Goal: Task Accomplishment & Management: Manage account settings

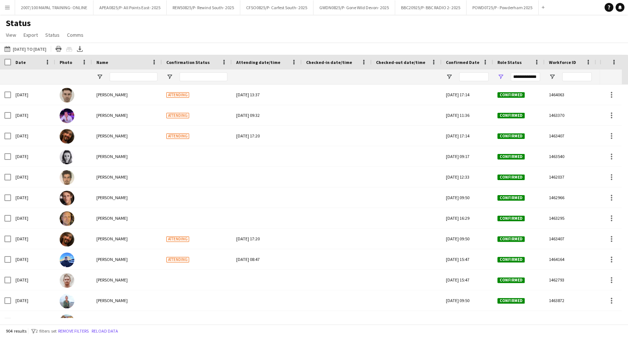
click at [11, 8] on button "Menu" at bounding box center [7, 7] width 15 height 15
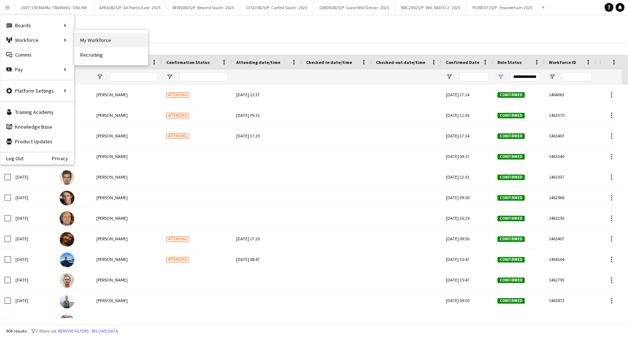
click at [80, 40] on link "My Workforce" at bounding box center [111, 40] width 74 height 15
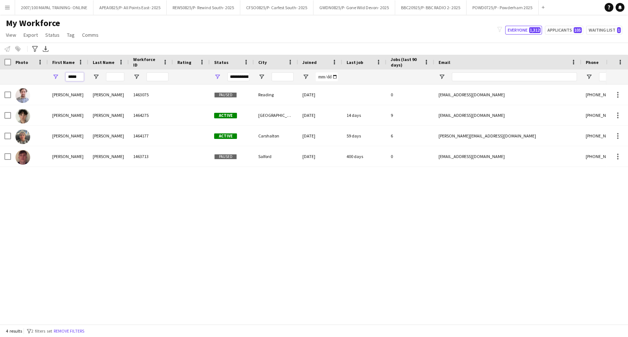
click at [77, 78] on input "*****" at bounding box center [74, 76] width 18 height 9
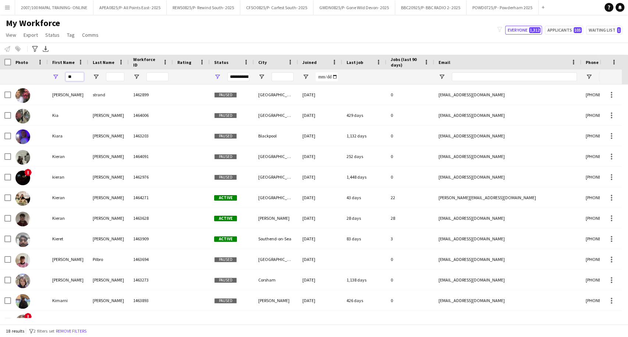
type input "*"
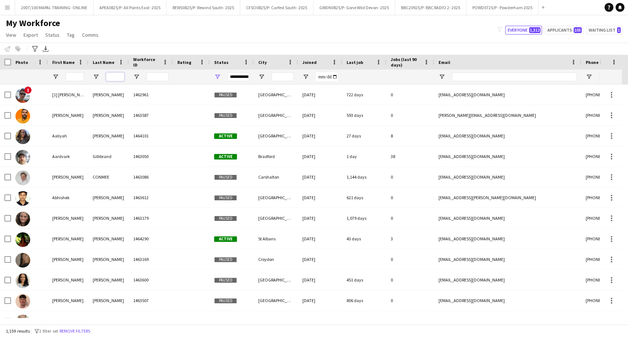
click at [111, 74] on input "Last Name Filter Input" at bounding box center [115, 76] width 18 height 9
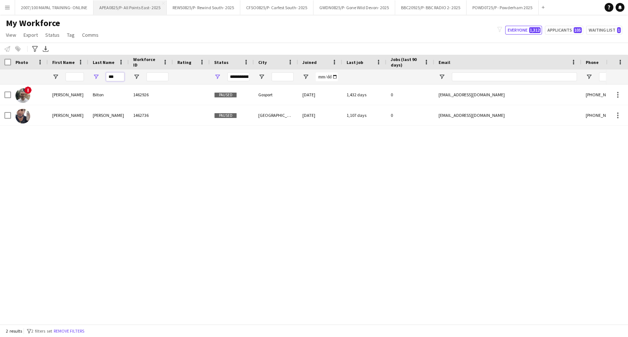
type input "***"
click at [134, 6] on button "APEA0825/P- All Points East- 2025 Close" at bounding box center [129, 7] width 73 height 14
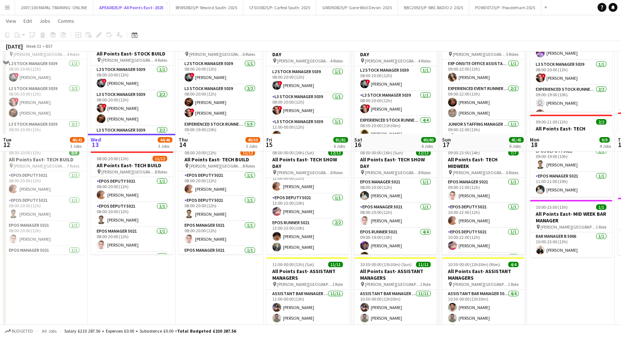
scroll to position [286, 0]
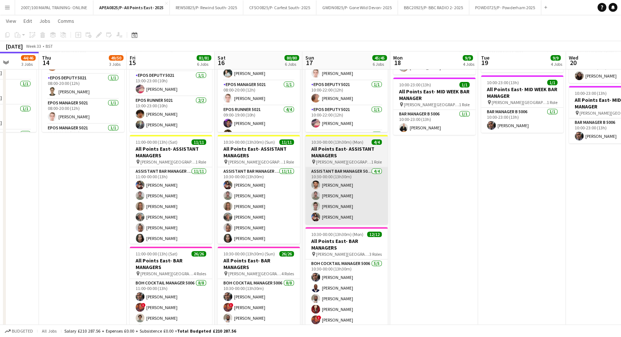
drag, startPoint x: 437, startPoint y: 164, endPoint x: 356, endPoint y: 203, distance: 90.1
click at [282, 200] on app-calendar-viewport "Sun 10 30/30 3 Jobs Mon 11 35/35 3 Jobs Tue 12 40/41 3 Jobs Wed 13 44/46 3 Jobs…" at bounding box center [310, 112] width 621 height 739
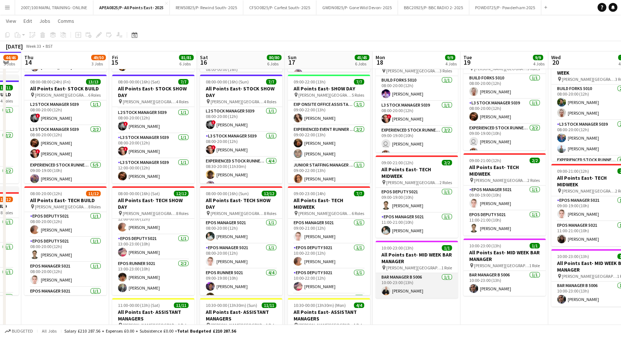
scroll to position [0, 0]
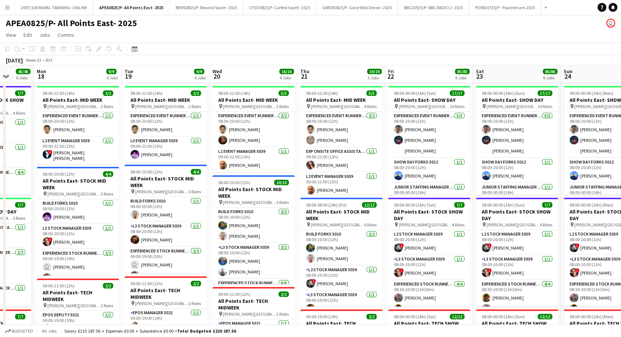
drag, startPoint x: 486, startPoint y: 182, endPoint x: 136, endPoint y: 216, distance: 351.7
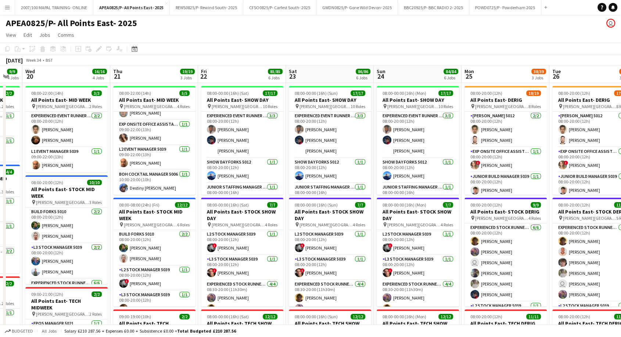
scroll to position [0, 263]
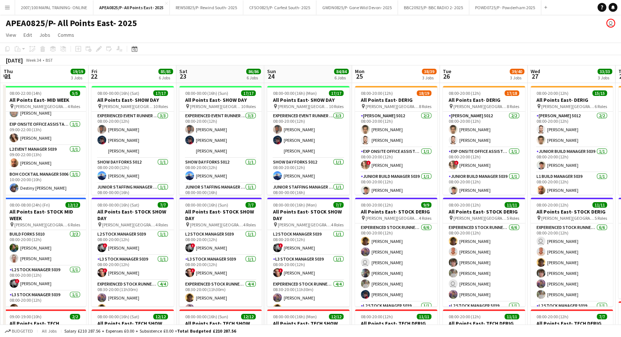
drag, startPoint x: 449, startPoint y: 211, endPoint x: 164, endPoint y: 235, distance: 286.3
drag, startPoint x: 259, startPoint y: 209, endPoint x: 308, endPoint y: 228, distance: 52.9
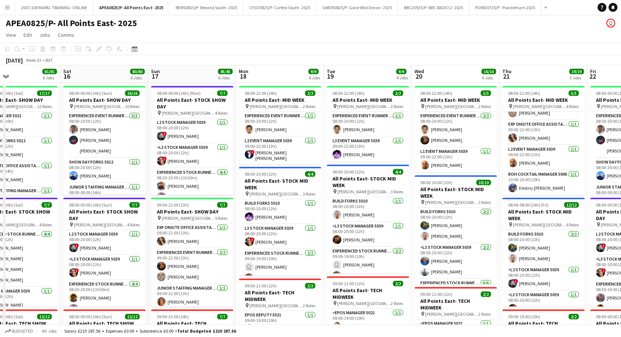
scroll to position [0, 169]
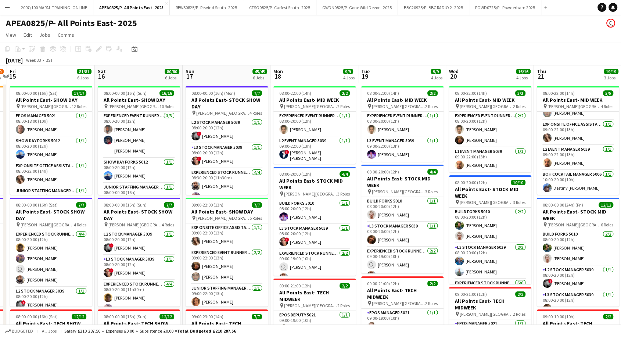
drag, startPoint x: 424, startPoint y: 210, endPoint x: 472, endPoint y: 204, distance: 48.5
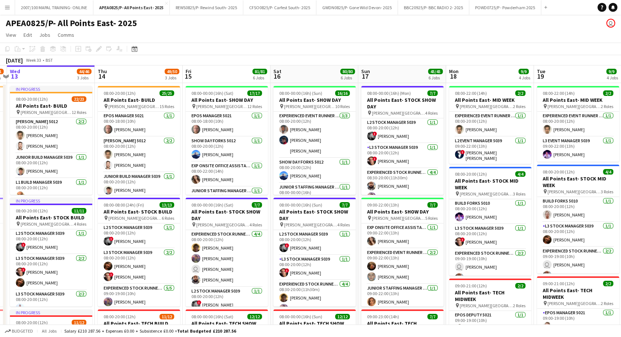
scroll to position [0, 186]
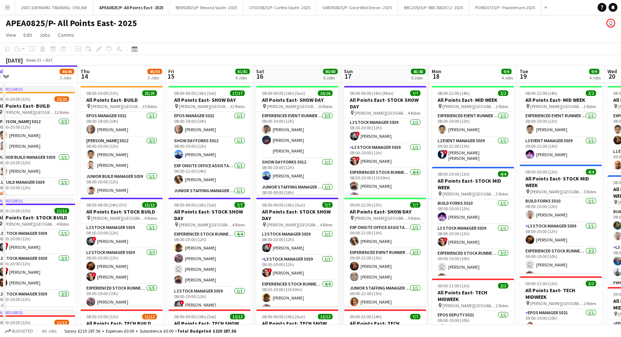
drag, startPoint x: 213, startPoint y: 206, endPoint x: 296, endPoint y: 202, distance: 83.6
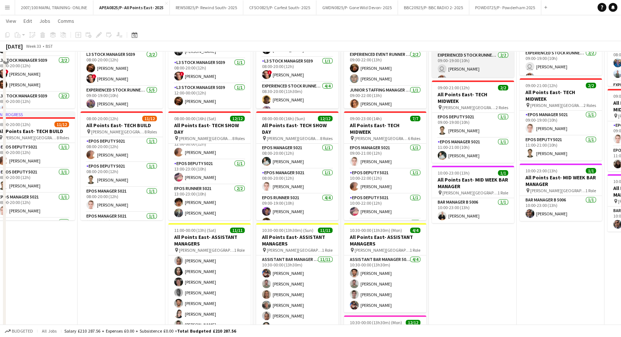
scroll to position [0, 0]
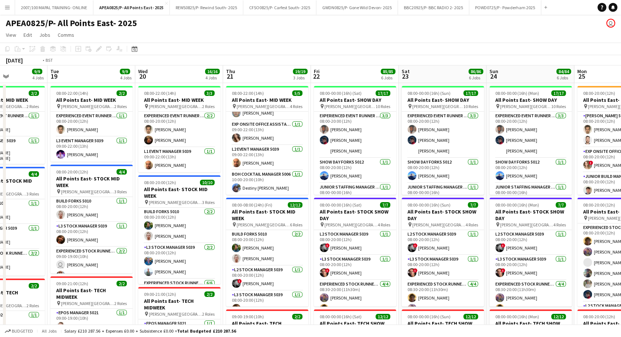
drag, startPoint x: 492, startPoint y: 99, endPoint x: 0, endPoint y: 125, distance: 492.2
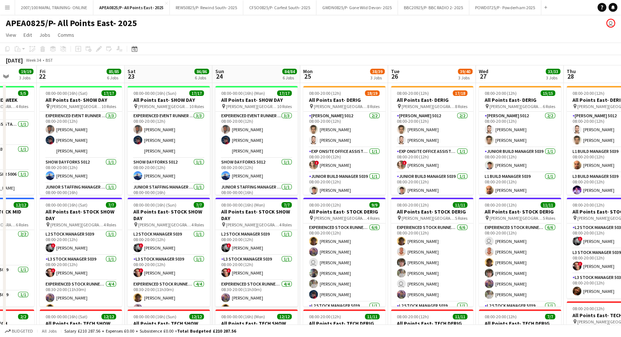
scroll to position [0, 217]
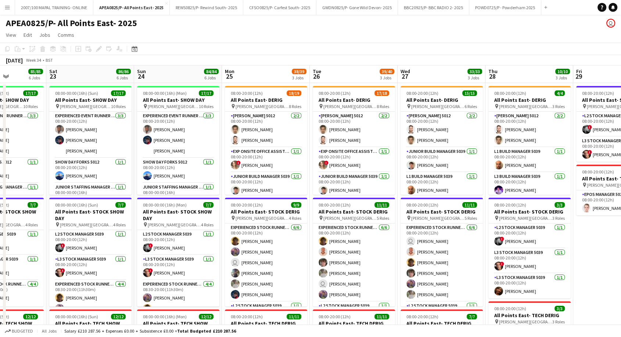
drag, startPoint x: 486, startPoint y: 86, endPoint x: 208, endPoint y: 117, distance: 279.4
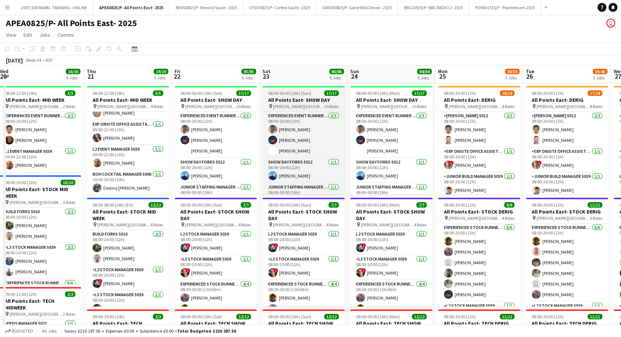
drag, startPoint x: 136, startPoint y: 102, endPoint x: 336, endPoint y: 101, distance: 200.4
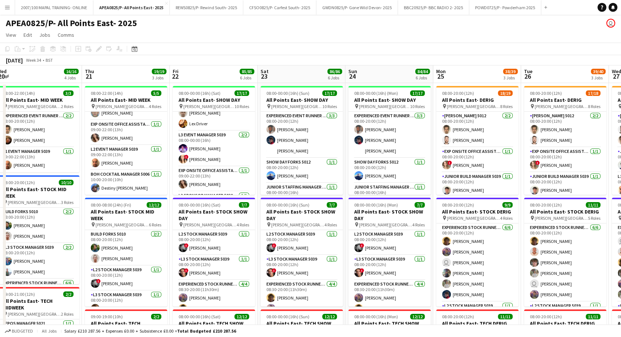
scroll to position [163, 0]
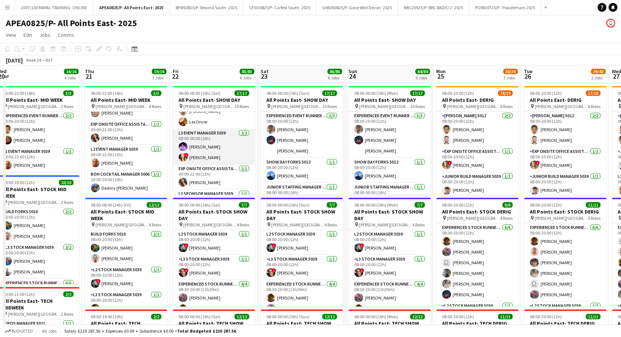
click at [225, 151] on app-card-role "L3 Event Manager 5039 [DATE] 08:00-00:00 (16h) [PERSON_NAME] ! [PERSON_NAME]" at bounding box center [214, 147] width 82 height 36
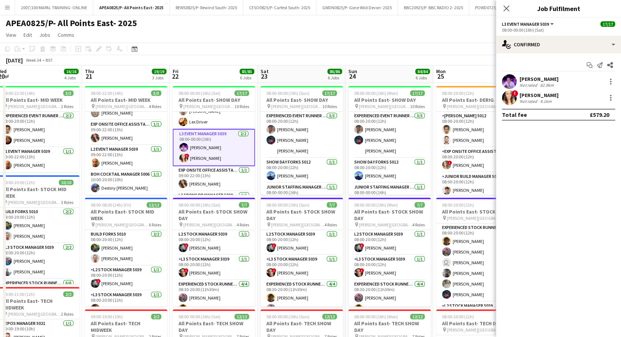
click at [552, 92] on div "[PERSON_NAME]" at bounding box center [539, 95] width 39 height 7
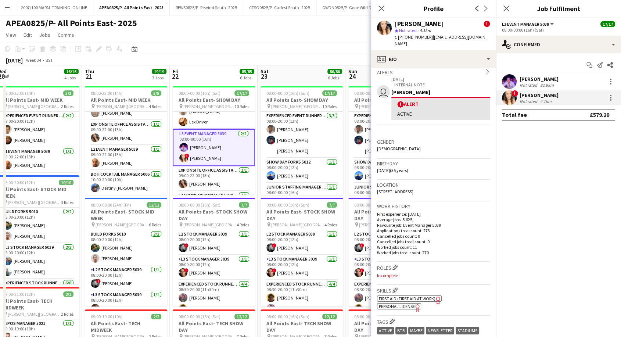
scroll to position [0, 0]
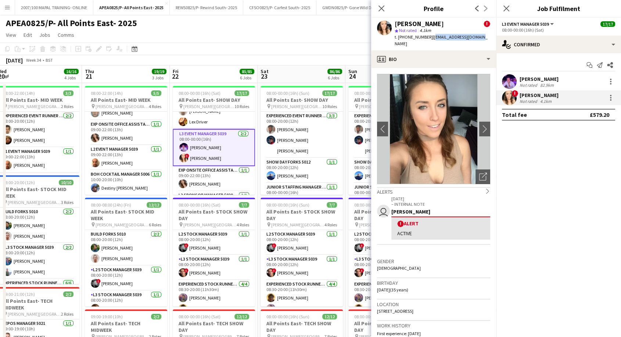
drag, startPoint x: 479, startPoint y: 37, endPoint x: 430, endPoint y: 38, distance: 49.3
click at [430, 38] on div "[PERSON_NAME] ! star Not rated 4.1km t. [PHONE_NUMBER] | [EMAIL_ADDRESS][DOMAIN…" at bounding box center [433, 34] width 125 height 33
copy span "[EMAIL_ADDRESS][DOMAIN_NAME]"
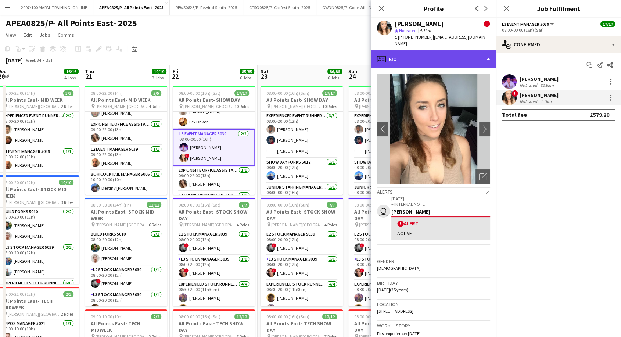
click at [419, 60] on div "profile Bio" at bounding box center [433, 59] width 125 height 18
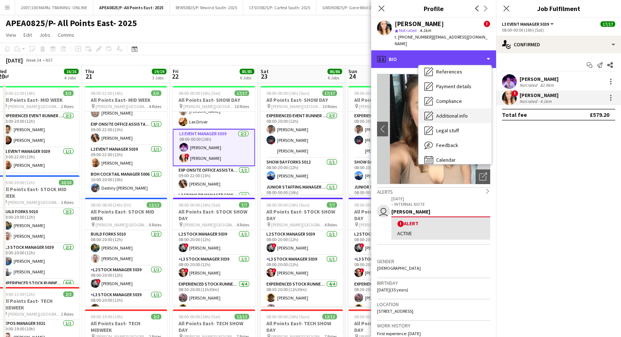
scroll to position [83, 0]
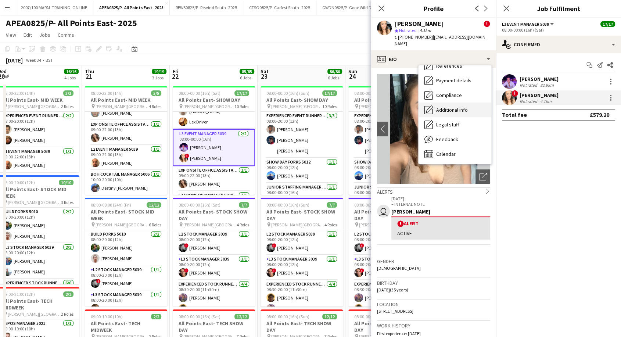
click at [454, 151] on span "Calendar" at bounding box center [445, 154] width 19 height 7
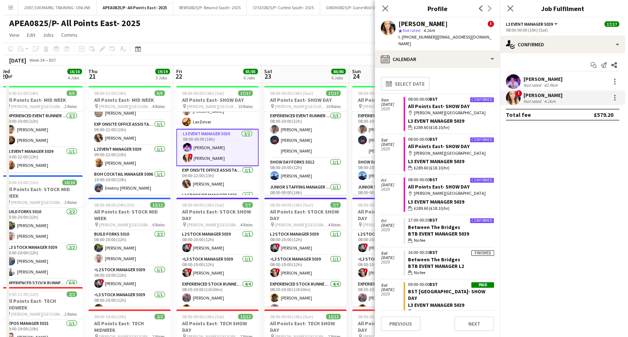
scroll to position [41, 0]
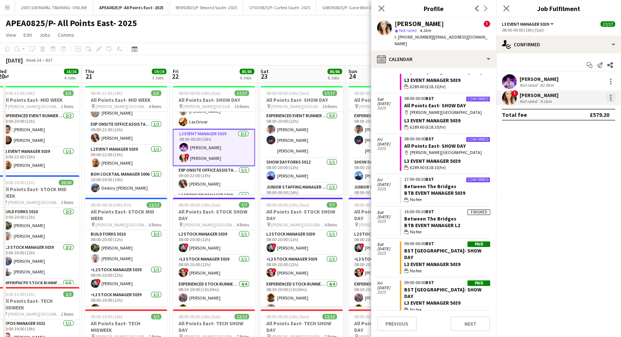
click at [611, 101] on div at bounding box center [611, 97] width 9 height 9
click at [600, 107] on button "Edit fee" at bounding box center [586, 112] width 57 height 18
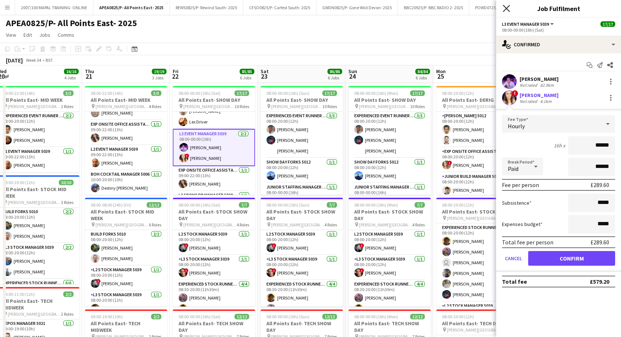
click at [505, 6] on icon "Close pop-in" at bounding box center [506, 8] width 7 height 7
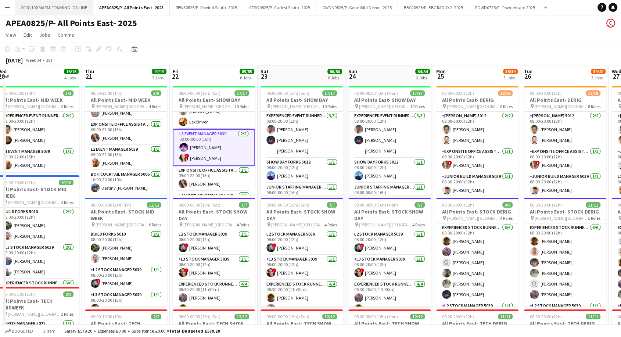
click at [49, 6] on button "2007/100 MAPAL TRAINING- ONLINE Close" at bounding box center [54, 7] width 78 height 14
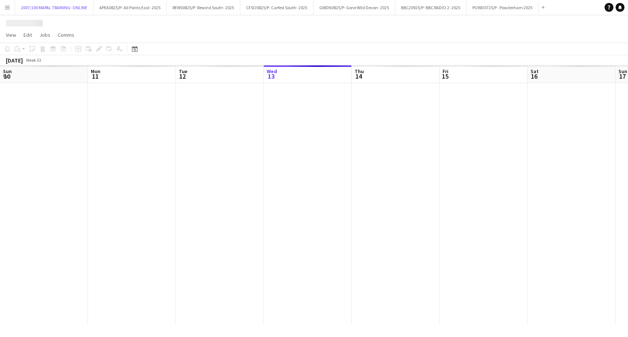
scroll to position [0, 176]
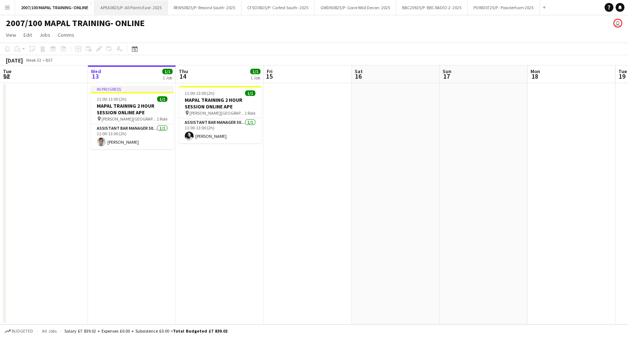
click at [136, 7] on button "APEA0825/P- All Points East- 2025 Close" at bounding box center [130, 7] width 73 height 14
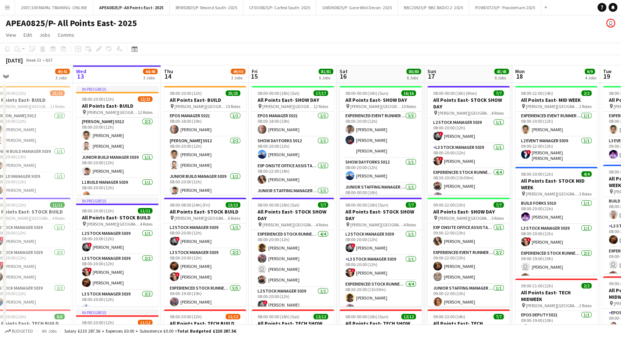
scroll to position [0, 191]
drag, startPoint x: 494, startPoint y: 174, endPoint x: 479, endPoint y: 172, distance: 15.1
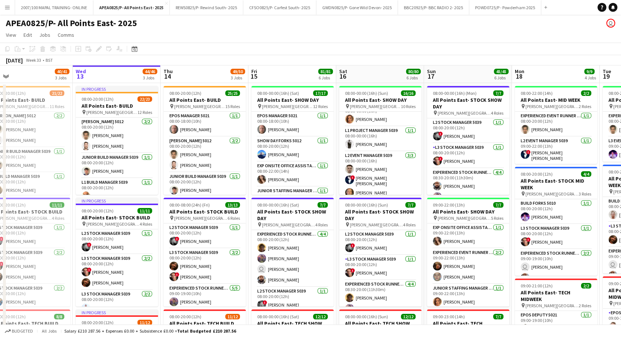
scroll to position [122, 0]
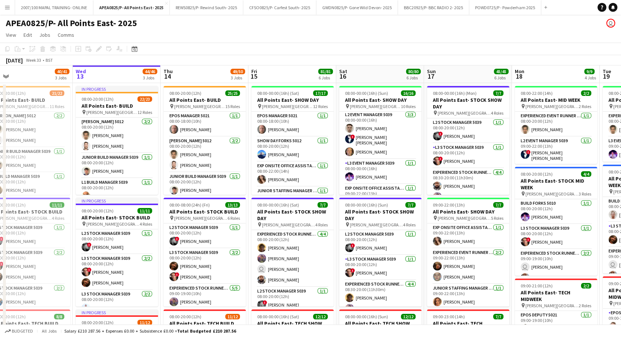
drag, startPoint x: 369, startPoint y: 171, endPoint x: 126, endPoint y: 169, distance: 242.3
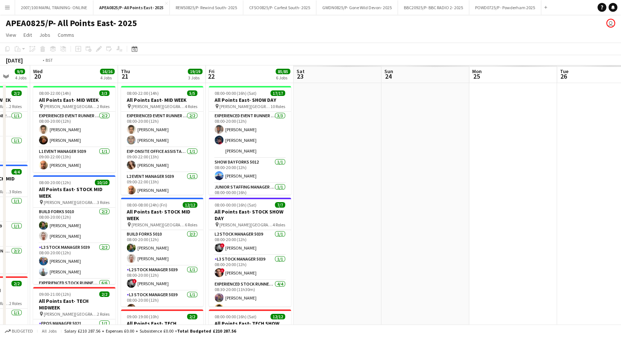
drag, startPoint x: 208, startPoint y: 191, endPoint x: 399, endPoint y: 190, distance: 191.6
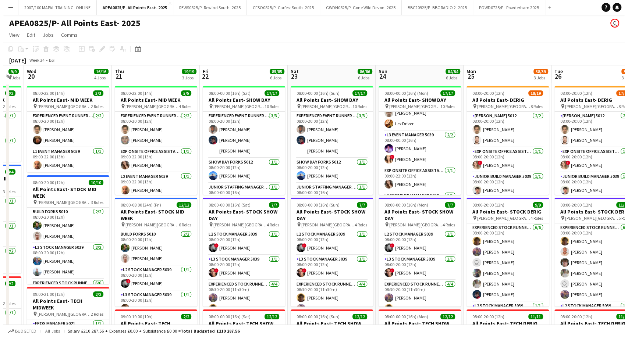
scroll to position [163, 0]
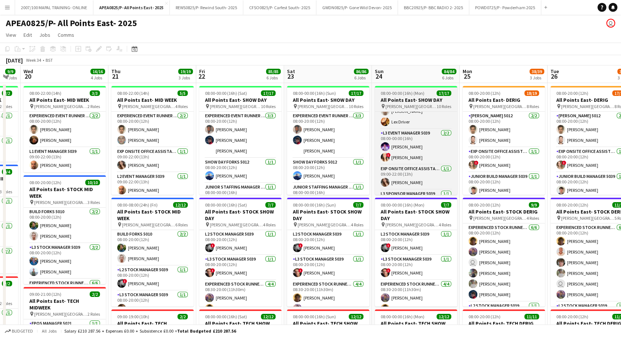
click at [397, 103] on div "pin [PERSON_NAME] [GEOGRAPHIC_DATA] 10 Roles" at bounding box center [416, 106] width 82 height 6
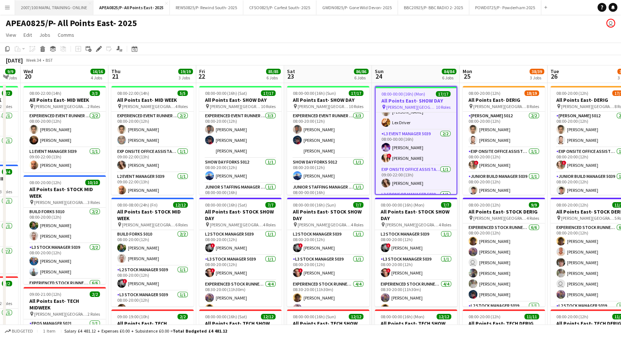
click at [43, 10] on button "2007/100 MAPAL TRAINING- ONLINE Close" at bounding box center [54, 7] width 78 height 14
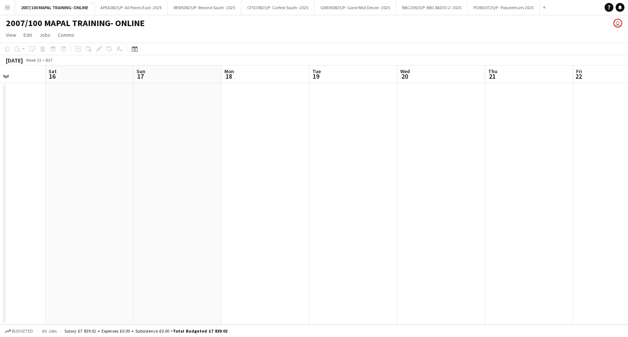
scroll to position [0, 337]
drag, startPoint x: 354, startPoint y: 142, endPoint x: 18, endPoint y: 181, distance: 339.0
click at [18, 181] on app-calendar-viewport "Tue 12 Wed 13 1/1 1 Job Thu 14 1/1 1 Job Fri 15 Sat 16 Sun 17 Mon 18 Tue 19 Wed…" at bounding box center [314, 194] width 628 height 259
click at [391, 156] on app-date-cell at bounding box center [410, 204] width 88 height 242
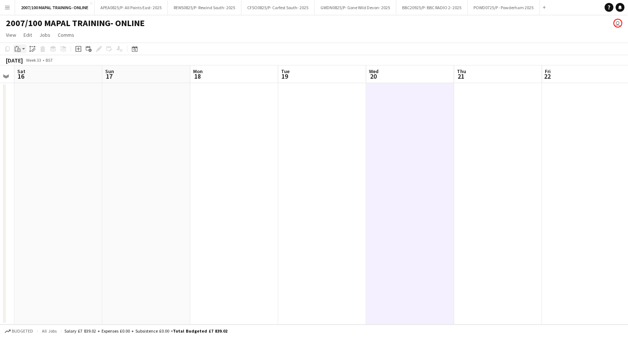
click at [16, 51] on icon at bounding box center [16, 49] width 2 height 5
click at [36, 79] on div "Paste Ctrl+V Paste with crew Ctrl+Shift+V" at bounding box center [54, 69] width 81 height 31
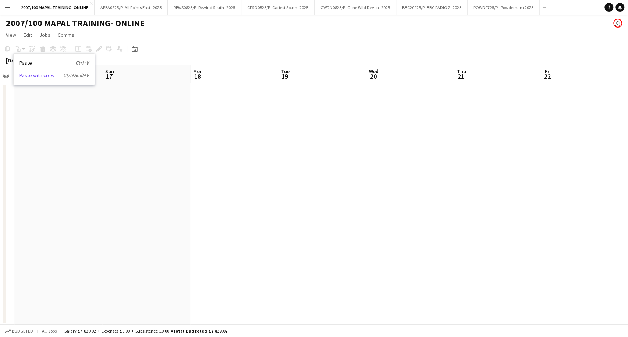
click at [36, 77] on link "Paste with crew Ctrl+Shift+V" at bounding box center [53, 75] width 69 height 7
click at [407, 126] on app-date-cell at bounding box center [410, 204] width 88 height 242
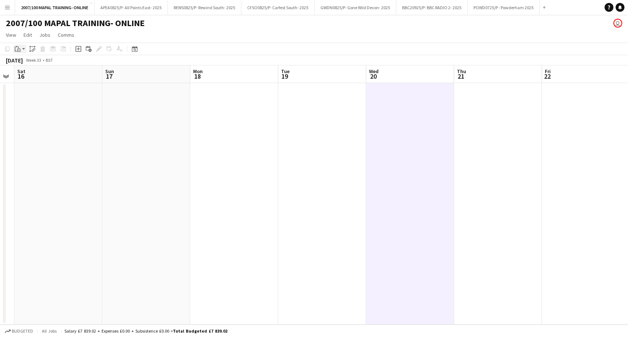
click at [19, 49] on icon "Paste" at bounding box center [18, 49] width 6 height 6
click at [35, 78] on link "Paste with crew Ctrl+Shift+V" at bounding box center [53, 75] width 69 height 7
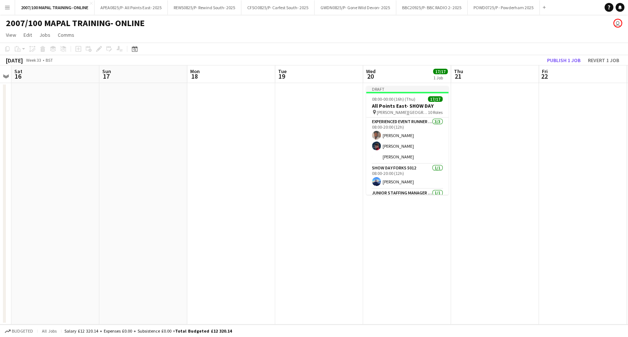
scroll to position [0, 264]
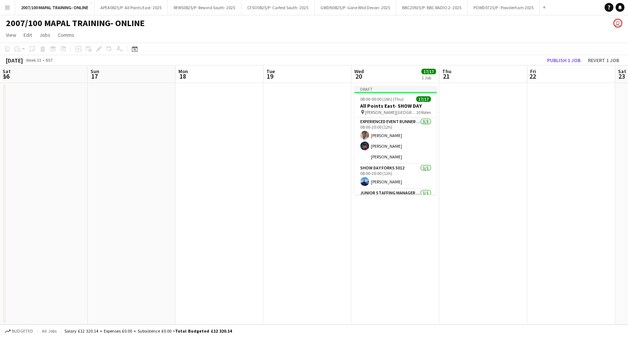
drag, startPoint x: 64, startPoint y: 201, endPoint x: 0, endPoint y: 230, distance: 70.7
click at [0, 230] on app-calendar-viewport "Wed 13 1/1 1 Job Thu 14 1/1 1 Job Fri 15 Sat 16 Sun 17 Mon 18 Tue 19 Wed 20 17/…" at bounding box center [314, 194] width 628 height 259
click at [389, 136] on app-card-role "Experienced Event Runner 5012 [DATE] 08:00-20:00 (12h) [PERSON_NAME] [PERSON_NA…" at bounding box center [395, 141] width 82 height 46
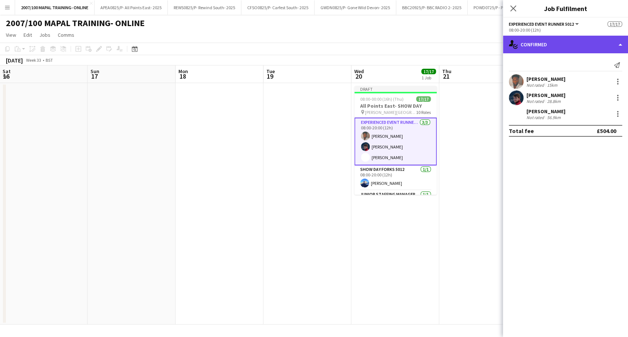
click at [620, 44] on div "single-neutral-actions-check-2 Confirmed" at bounding box center [565, 45] width 125 height 18
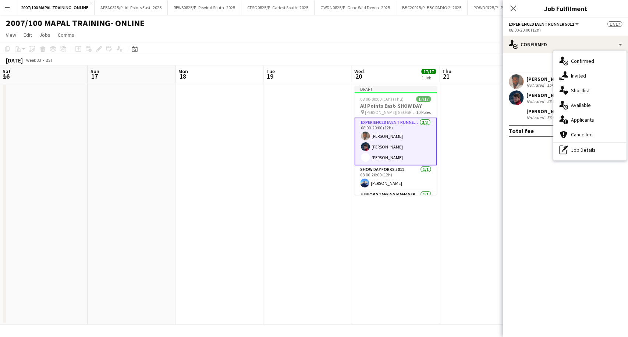
click at [584, 157] on div "pen-write Job Details" at bounding box center [589, 150] width 73 height 15
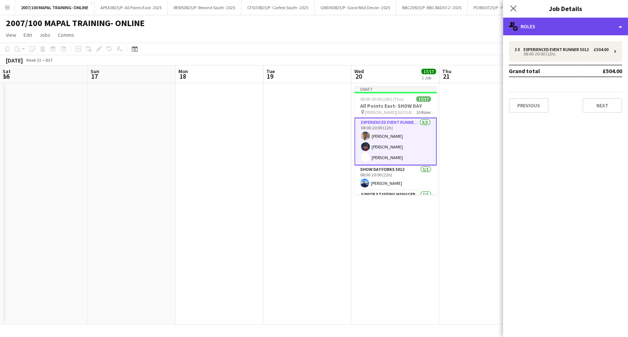
click at [556, 31] on div "multiple-users-add Roles" at bounding box center [565, 27] width 125 height 18
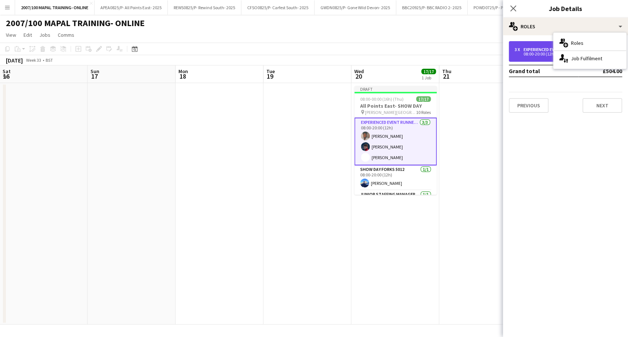
click at [538, 48] on div "Experienced Event Runner 5012" at bounding box center [557, 49] width 68 height 5
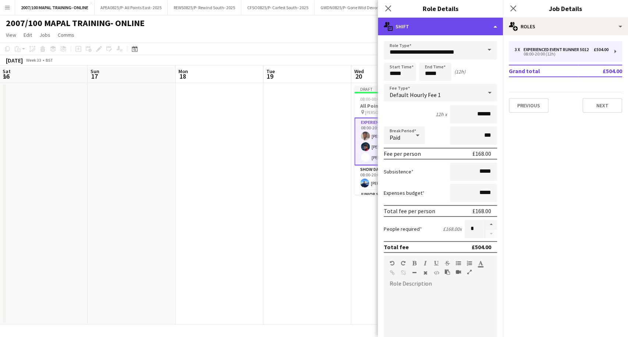
click at [434, 30] on div "multiple-actions-text Shift" at bounding box center [440, 27] width 125 height 18
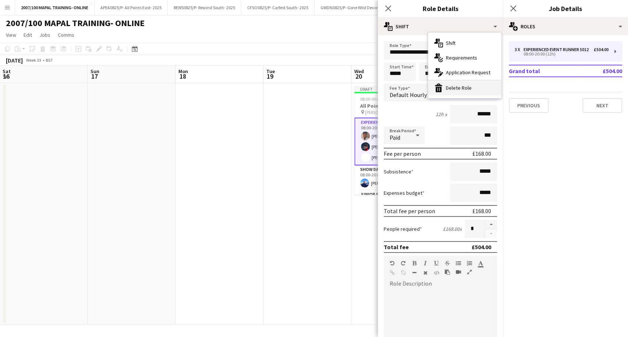
click at [441, 87] on icon "bin-2" at bounding box center [438, 87] width 9 height 9
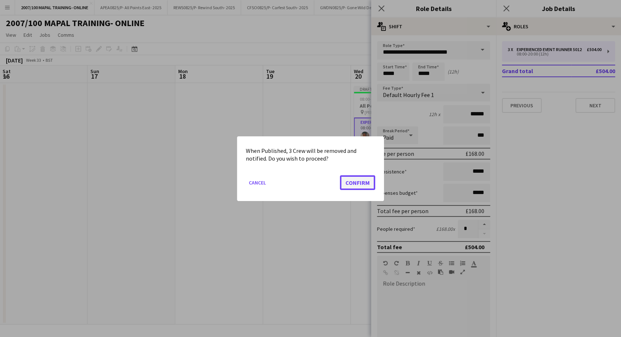
click at [351, 185] on button "Confirm" at bounding box center [357, 182] width 35 height 15
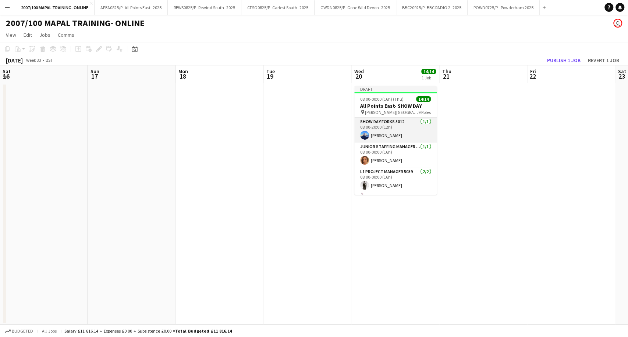
click at [403, 136] on app-card-role "Show Day Forks 5012 [DATE] 08:00-20:00 (12h) [PERSON_NAME]" at bounding box center [395, 130] width 82 height 25
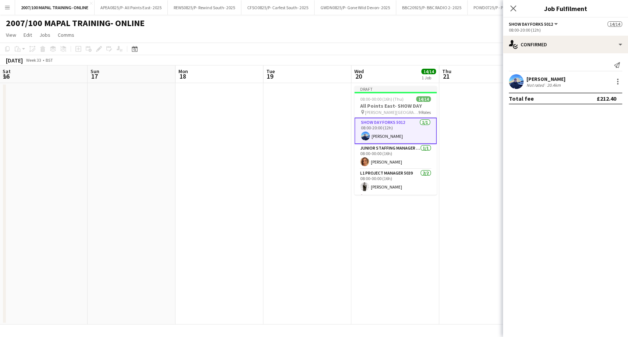
click at [550, 79] on div "[PERSON_NAME]" at bounding box center [545, 79] width 39 height 7
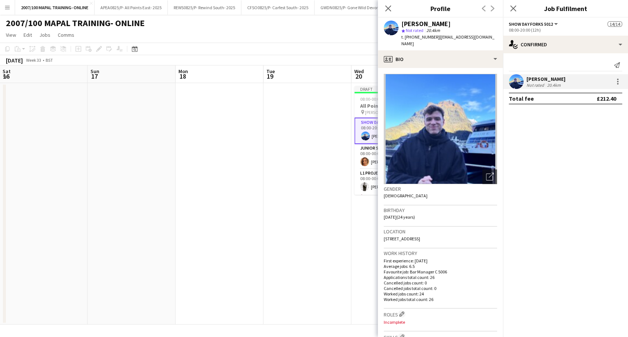
drag, startPoint x: 388, startPoint y: 10, endPoint x: 403, endPoint y: 17, distance: 16.4
click at [388, 10] on icon "Close pop-in" at bounding box center [388, 9] width 6 height 6
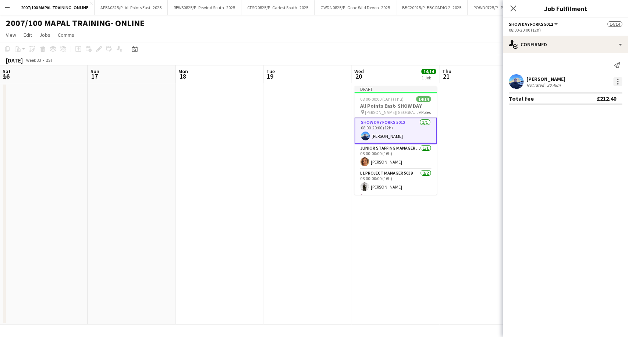
click at [619, 82] on div at bounding box center [617, 81] width 9 height 9
click at [588, 94] on span "Edit fee" at bounding box center [580, 95] width 20 height 6
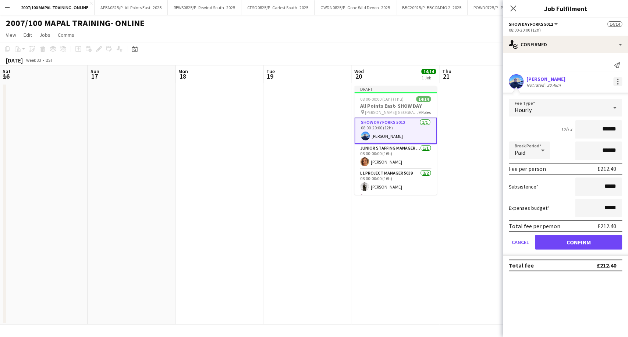
click at [616, 81] on div at bounding box center [617, 81] width 9 height 9
click at [601, 164] on span "Remove" at bounding box center [593, 166] width 46 height 7
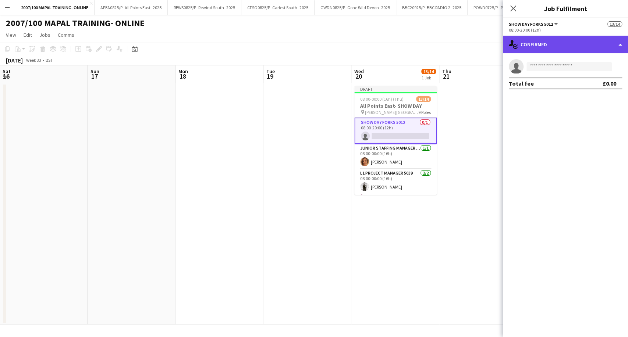
click at [586, 39] on div "single-neutral-actions-check-2 Confirmed" at bounding box center [565, 45] width 125 height 18
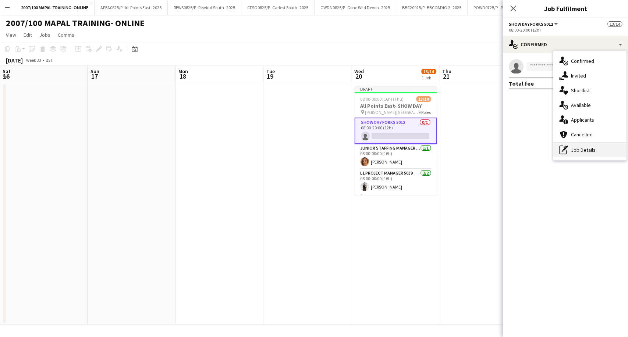
click at [583, 147] on div "pen-write Job Details" at bounding box center [589, 150] width 73 height 15
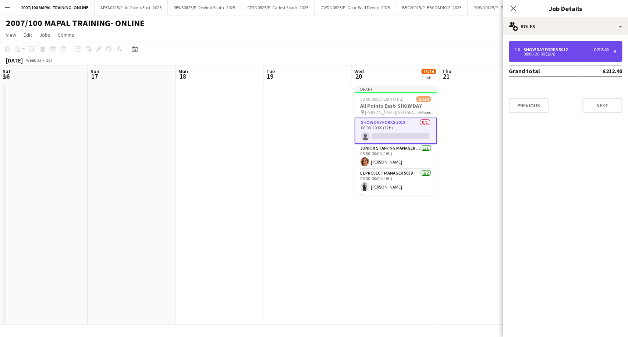
click at [542, 52] on div "08:00-20:00 (12h)" at bounding box center [561, 54] width 94 height 4
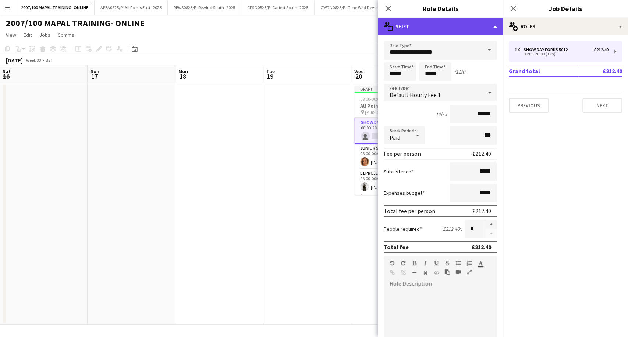
click at [476, 30] on div "multiple-actions-text Shift" at bounding box center [440, 27] width 125 height 18
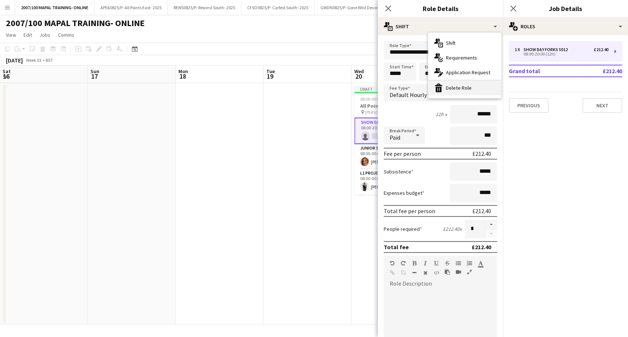
click at [460, 86] on div "bin-2 Delete Role" at bounding box center [464, 88] width 73 height 15
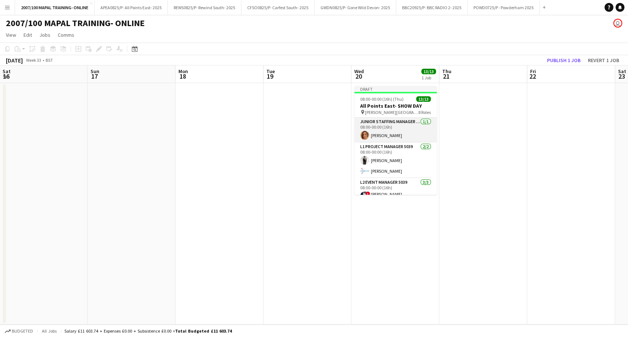
click at [398, 132] on app-card-role "Junior Staffing Manager 5039 [DATE] 08:00-00:00 (16h) [PERSON_NAME]" at bounding box center [395, 130] width 82 height 25
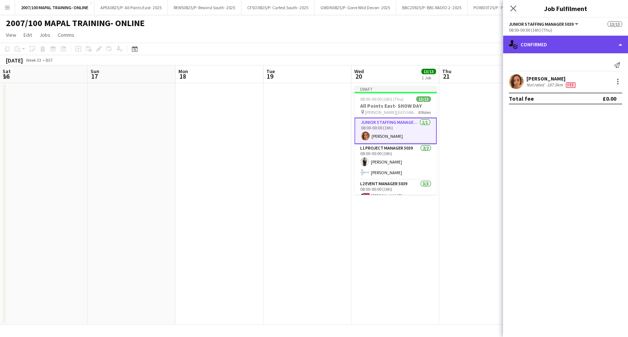
click at [608, 49] on div "single-neutral-actions-check-2 Confirmed" at bounding box center [565, 45] width 125 height 18
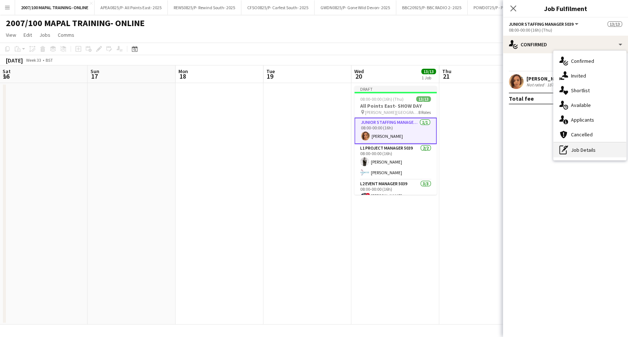
click at [588, 148] on div "pen-write Job Details" at bounding box center [589, 150] width 73 height 15
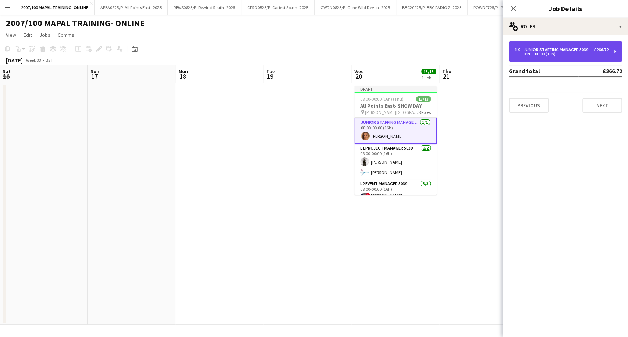
click at [532, 57] on div "1 x Junior Staffing Manager 5039 £266.72 08:00-00:00 (16h)" at bounding box center [564, 51] width 113 height 21
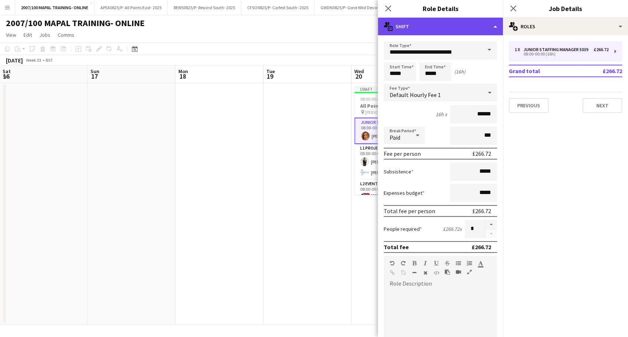
click at [475, 30] on div "multiple-actions-text Shift" at bounding box center [440, 27] width 125 height 18
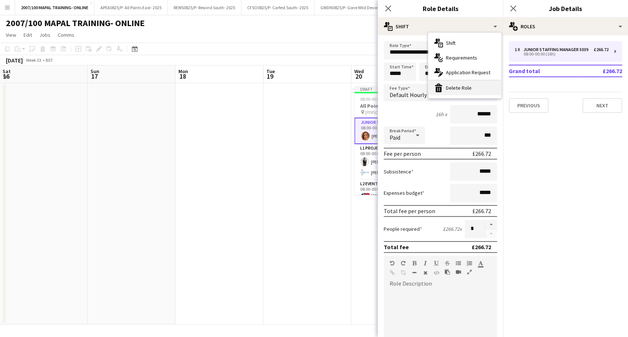
click at [471, 92] on div "bin-2 Delete Role" at bounding box center [464, 88] width 73 height 15
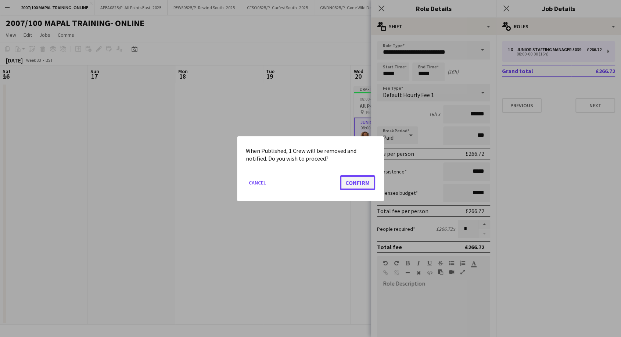
click at [358, 178] on button "Confirm" at bounding box center [357, 182] width 35 height 15
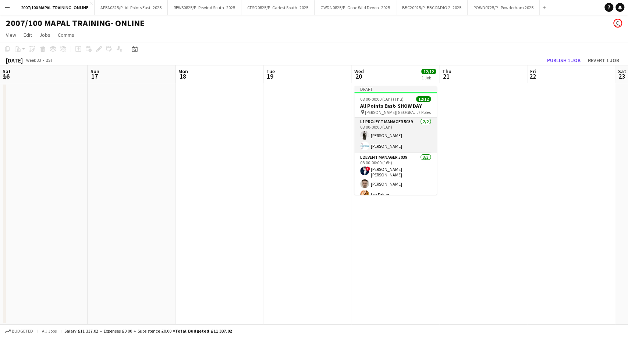
click at [392, 131] on app-card-role "L1 Project Manager 5039 [DATE] 08:00-00:00 (16h) [PERSON_NAME] [PERSON_NAME]" at bounding box center [395, 136] width 82 height 36
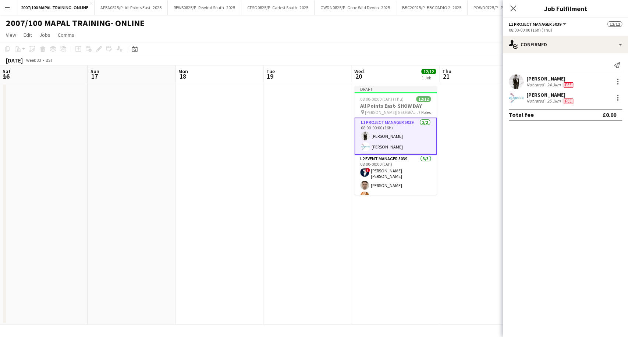
click at [577, 53] on div "Send notification [PERSON_NAME] Not rated 24.3km Fee [PERSON_NAME] Not rated 25…" at bounding box center [565, 89] width 125 height 73
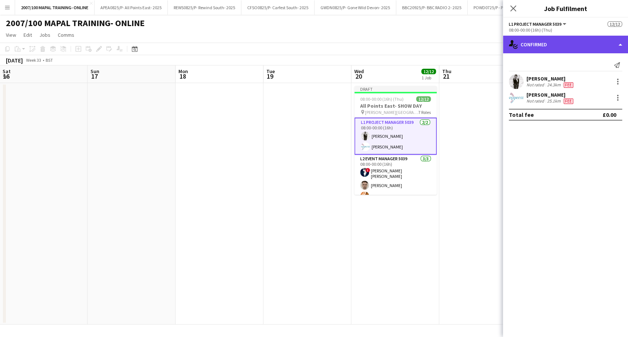
drag, startPoint x: 589, startPoint y: 45, endPoint x: 586, endPoint y: 69, distance: 24.0
click at [589, 45] on div "single-neutral-actions-check-2 Confirmed" at bounding box center [565, 45] width 125 height 18
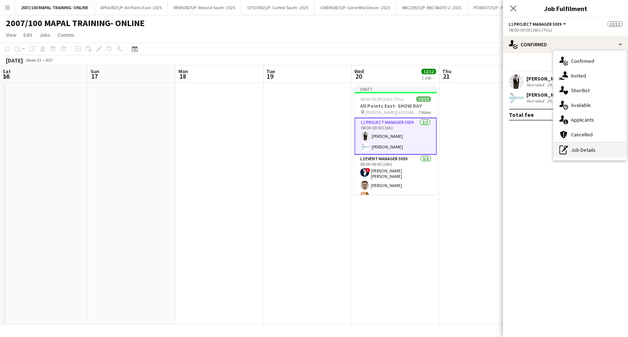
click at [579, 152] on div "pen-write Job Details" at bounding box center [589, 150] width 73 height 15
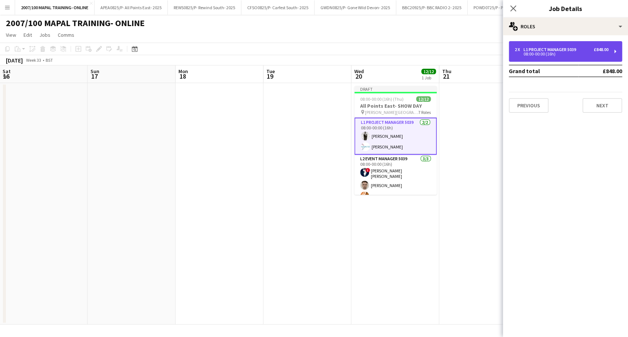
click at [538, 50] on div "L1 Project Manager 5039" at bounding box center [551, 49] width 56 height 5
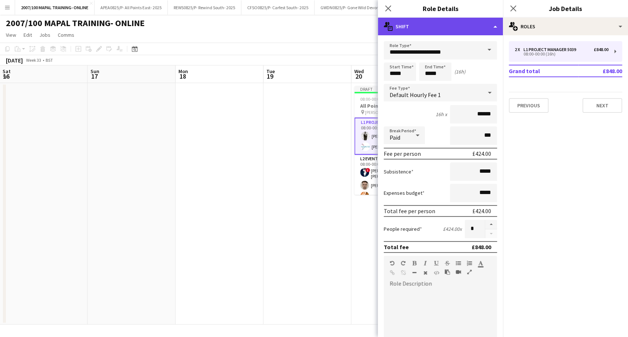
click at [464, 29] on div "multiple-actions-text Shift" at bounding box center [440, 27] width 125 height 18
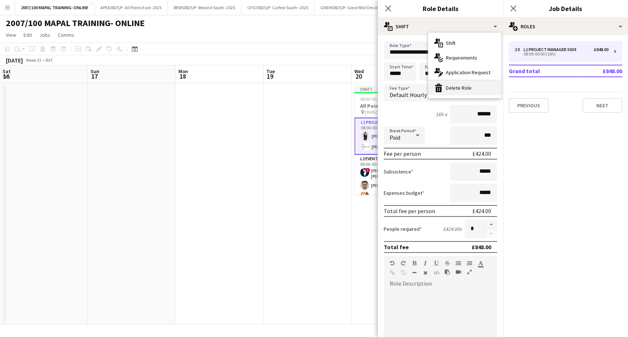
click at [466, 89] on div "bin-2 Delete Role" at bounding box center [464, 88] width 73 height 15
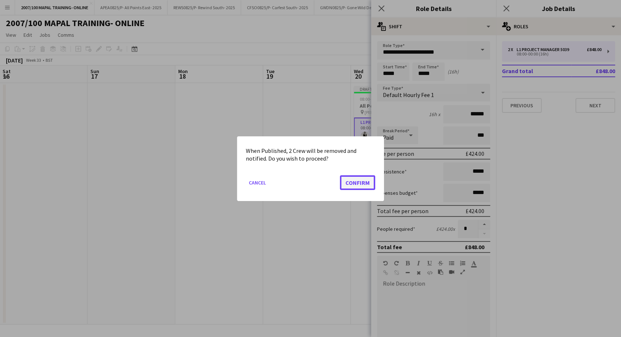
click at [359, 180] on button "Confirm" at bounding box center [357, 182] width 35 height 15
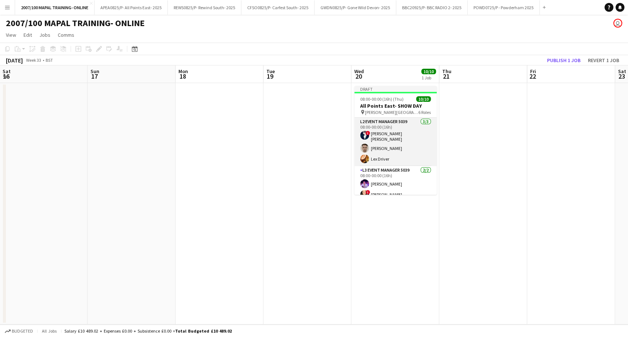
click at [406, 133] on app-card-role "L2 Event Manager 5039 [DATE] 08:00-00:00 (16h) ! [PERSON_NAME] [PERSON_NAME] [P…" at bounding box center [395, 142] width 82 height 49
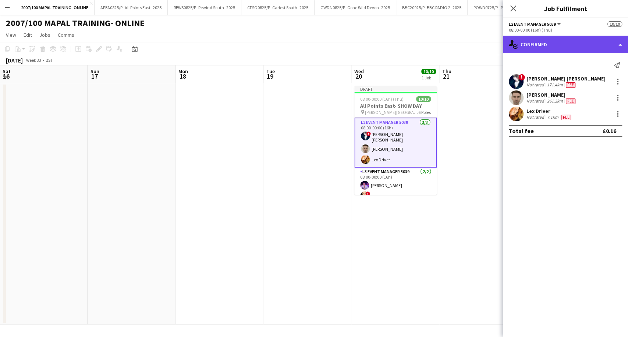
click at [568, 48] on div "single-neutral-actions-check-2 Confirmed" at bounding box center [565, 45] width 125 height 18
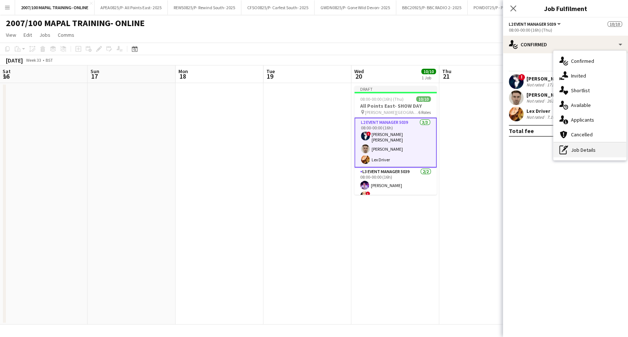
click at [571, 148] on div "pen-write Job Details" at bounding box center [589, 150] width 73 height 15
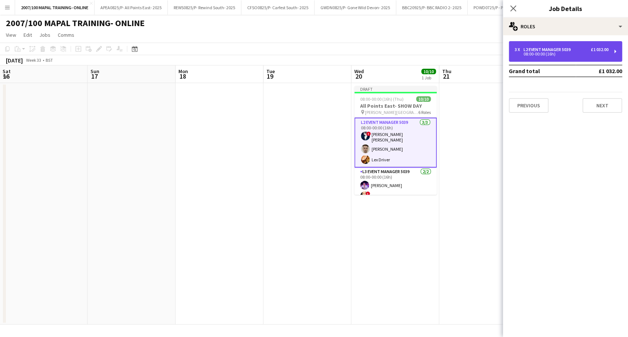
click at [554, 47] on div "L2 Event Manager 5039" at bounding box center [548, 49] width 50 height 5
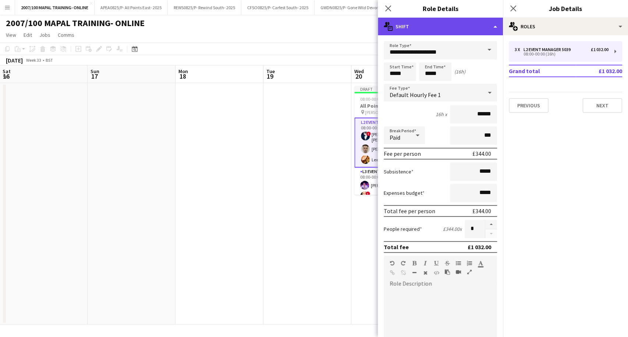
click at [473, 30] on div "multiple-actions-text Shift" at bounding box center [440, 27] width 125 height 18
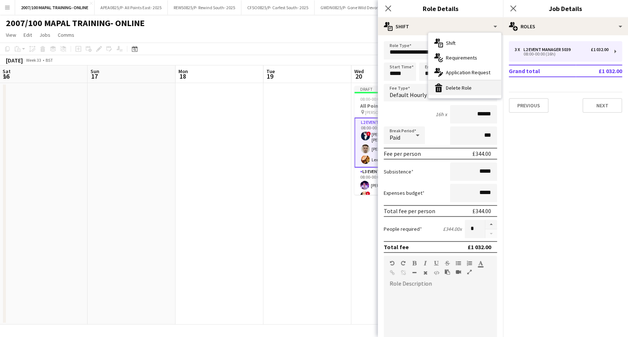
click at [466, 84] on div "bin-2 Delete Role" at bounding box center [464, 88] width 73 height 15
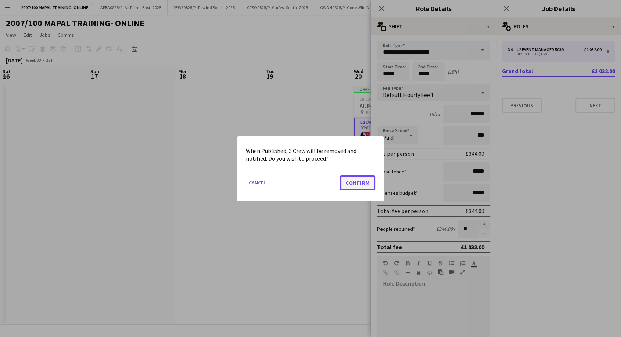
click at [364, 180] on button "Confirm" at bounding box center [357, 182] width 35 height 15
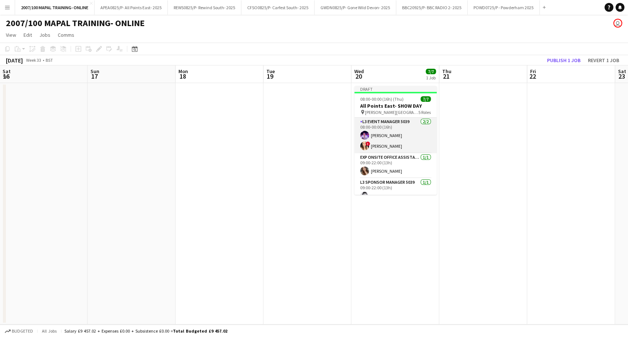
click at [406, 143] on app-card-role "L3 Event Manager 5039 [DATE] 08:00-00:00 (16h) [PERSON_NAME] ! [PERSON_NAME]" at bounding box center [395, 136] width 82 height 36
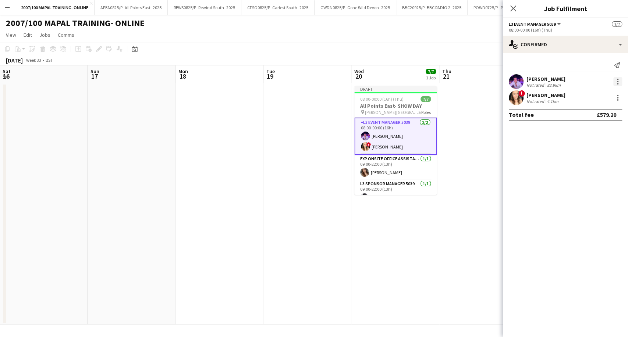
click at [617, 81] on div at bounding box center [617, 81] width 1 height 1
click at [597, 168] on span "Remove" at bounding box center [593, 166] width 46 height 7
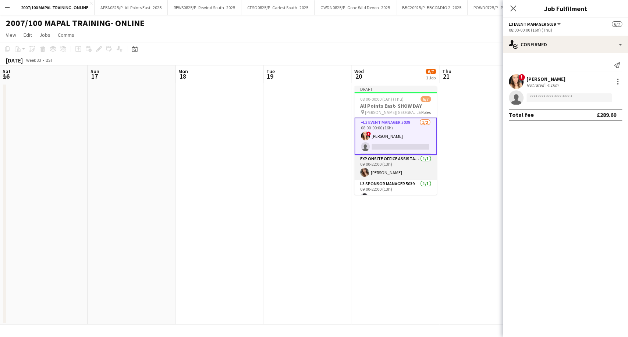
click at [407, 174] on app-card-role "Exp Onsite Office Assistant 5012 [DATE] 09:00-22:00 (13h) [PERSON_NAME]" at bounding box center [395, 167] width 82 height 25
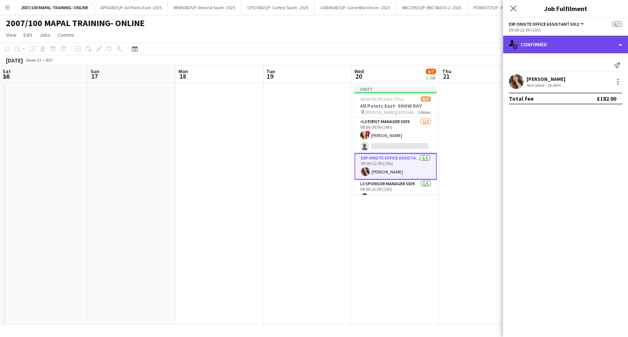
click at [579, 46] on div "single-neutral-actions-check-2 Confirmed" at bounding box center [565, 45] width 125 height 18
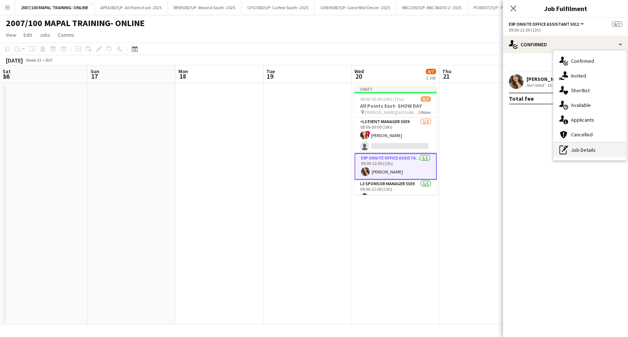
click at [585, 149] on div "pen-write Job Details" at bounding box center [589, 150] width 73 height 15
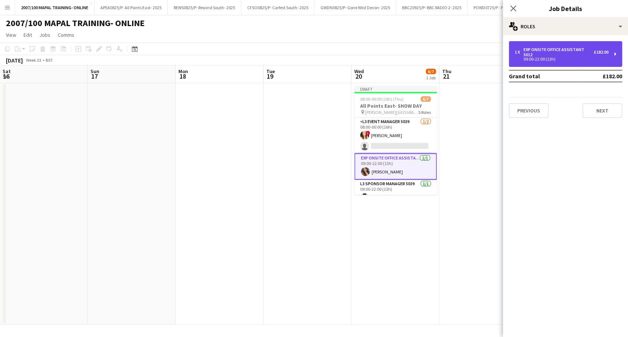
click at [560, 53] on div "Exp Onsite Office Assistant 5012" at bounding box center [558, 52] width 70 height 10
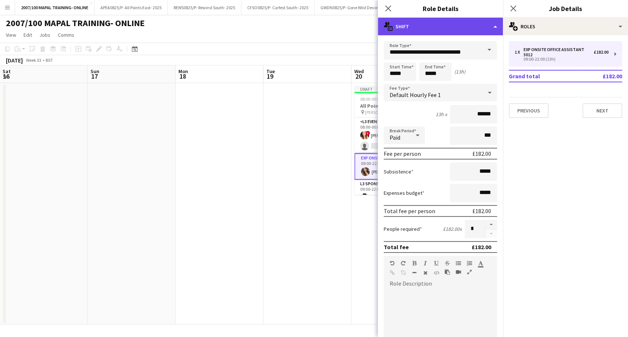
click at [462, 33] on div "multiple-actions-text Shift" at bounding box center [440, 27] width 125 height 18
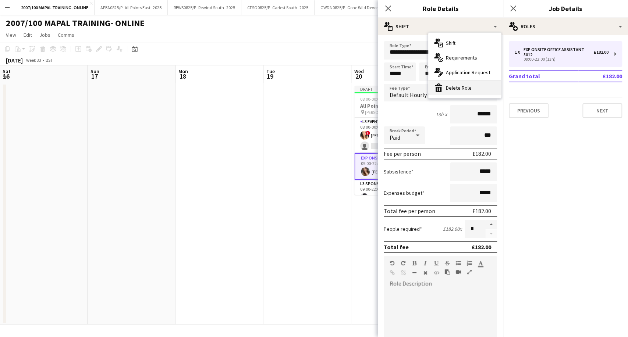
click at [459, 91] on div "bin-2 Delete Role" at bounding box center [464, 88] width 73 height 15
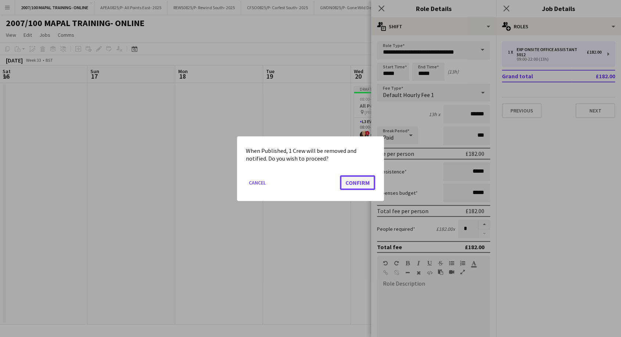
click at [363, 178] on button "Confirm" at bounding box center [357, 182] width 35 height 15
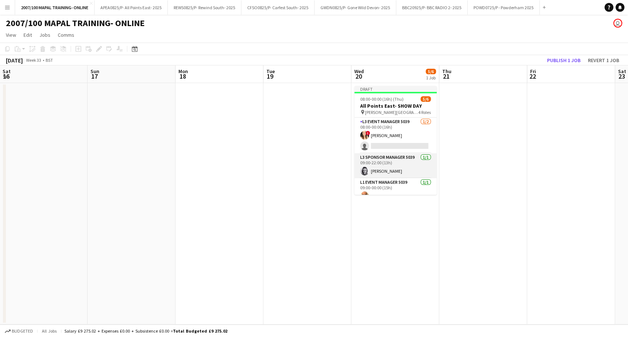
click at [394, 167] on app-card-role "L3 Sponsor Manager 5039 [DATE] 09:00-22:00 (13h) [PERSON_NAME]" at bounding box center [395, 165] width 82 height 25
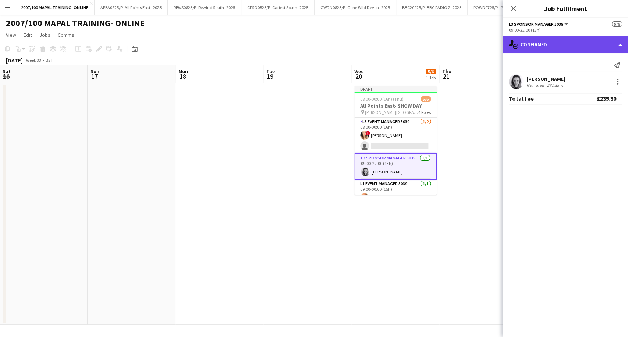
click at [563, 40] on div "single-neutral-actions-check-2 Confirmed" at bounding box center [565, 45] width 125 height 18
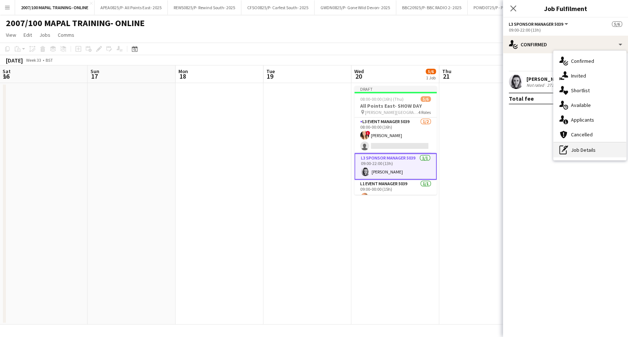
click at [579, 152] on div "pen-write Job Details" at bounding box center [589, 150] width 73 height 15
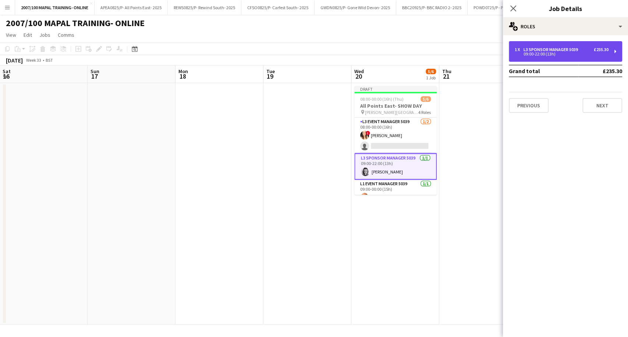
click at [562, 55] on div "09:00-22:00 (13h)" at bounding box center [561, 54] width 94 height 4
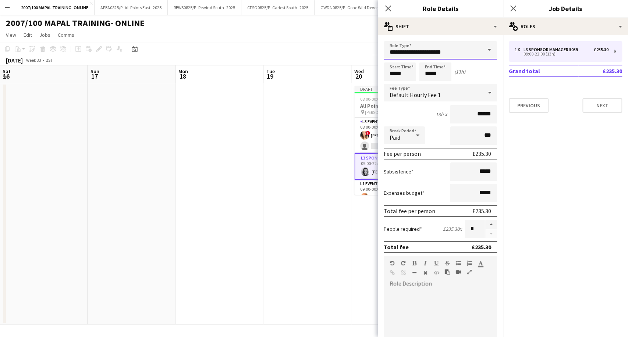
click at [461, 49] on input "**********" at bounding box center [439, 50] width 113 height 18
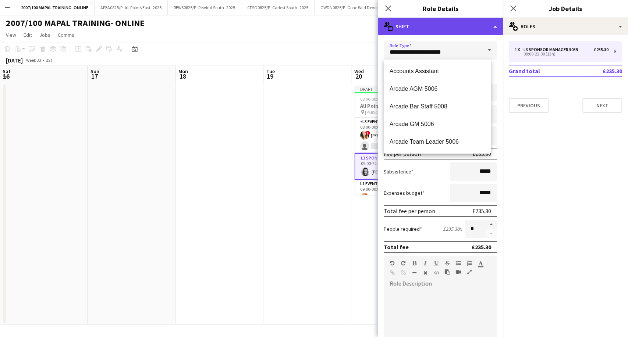
click at [467, 27] on div "multiple-actions-text Shift" at bounding box center [440, 27] width 125 height 18
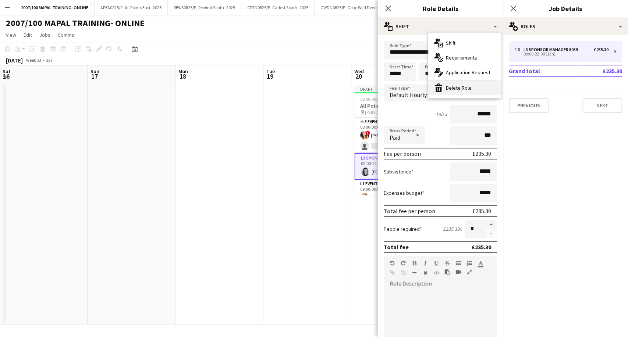
click at [466, 86] on div "bin-2 Delete Role" at bounding box center [464, 88] width 73 height 15
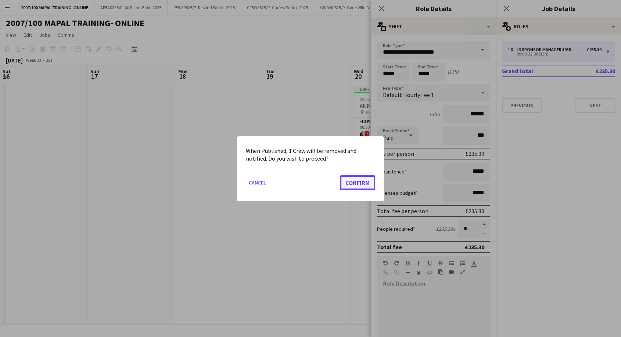
click at [370, 179] on button "Confirm" at bounding box center [357, 182] width 35 height 15
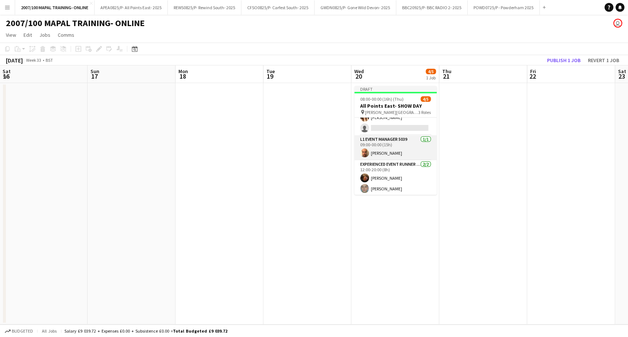
scroll to position [19, 0]
click at [403, 142] on app-card-role "L1 Event Manager 5039 [DATE] 09:00-00:00 (15h) [PERSON_NAME]" at bounding box center [395, 147] width 82 height 25
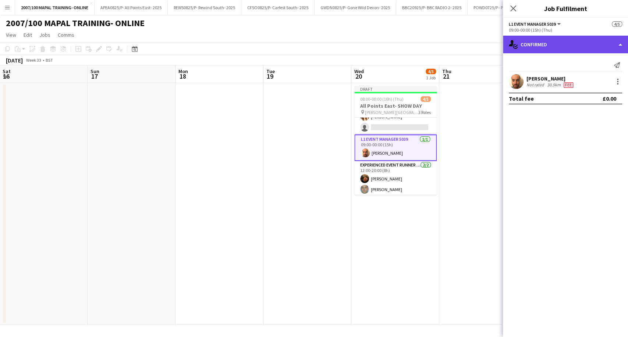
click at [561, 45] on div "single-neutral-actions-check-2 Confirmed" at bounding box center [565, 45] width 125 height 18
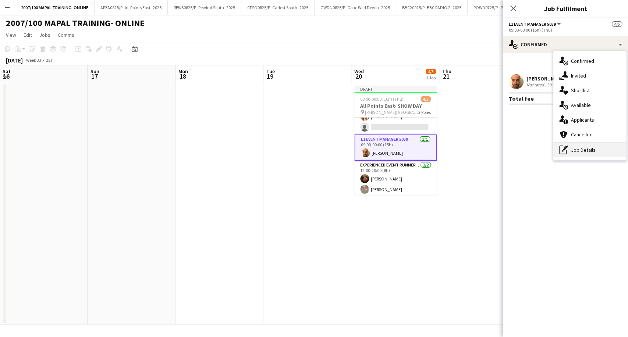
click at [575, 155] on div "pen-write Job Details" at bounding box center [589, 150] width 73 height 15
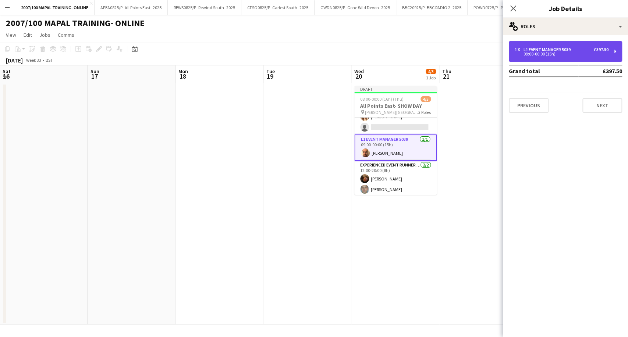
click at [539, 60] on div "1 x L1 Event Manager 5039 £397.50 09:00-00:00 (15h)" at bounding box center [564, 51] width 113 height 21
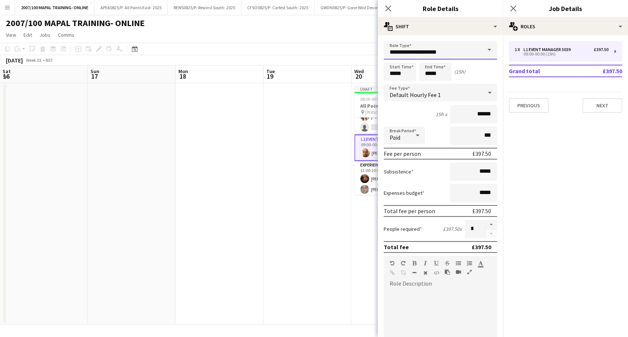
click at [470, 49] on input "**********" at bounding box center [439, 50] width 113 height 18
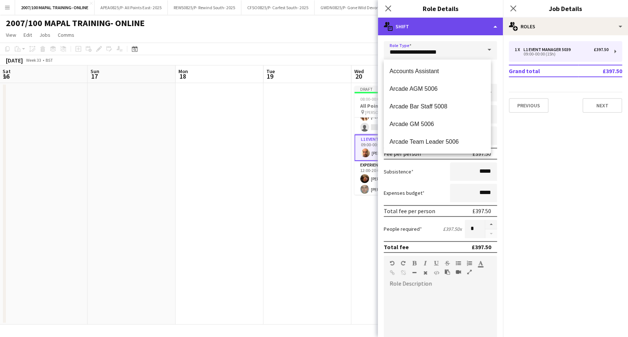
click at [471, 29] on div "multiple-actions-text Shift" at bounding box center [440, 27] width 125 height 18
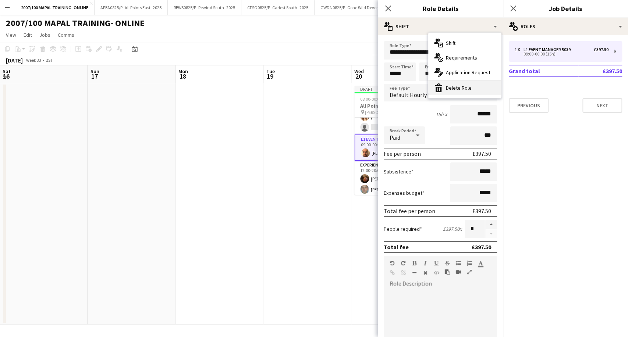
click at [472, 93] on div "bin-2 Delete Role" at bounding box center [464, 88] width 73 height 15
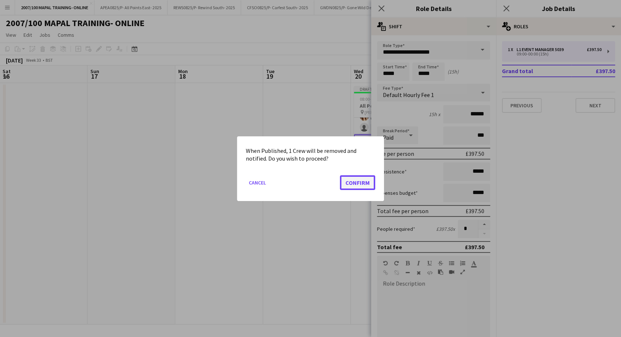
click at [363, 186] on button "Confirm" at bounding box center [357, 182] width 35 height 15
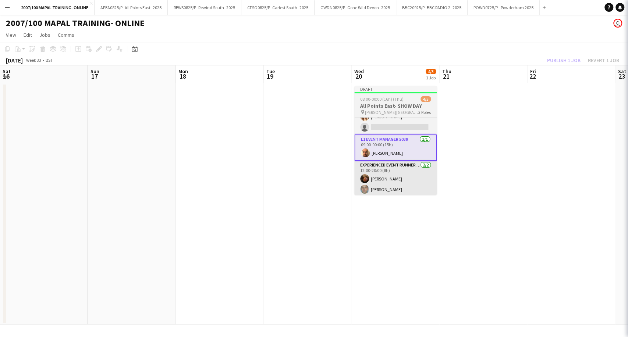
scroll to position [0, 0]
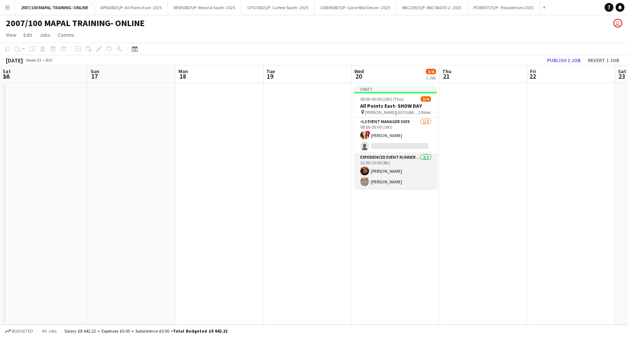
click at [390, 171] on app-card-role "Experienced Event Runner 5012 [DATE] 12:00-20:00 (8h) [PERSON_NAME] [PERSON_NAM…" at bounding box center [395, 171] width 82 height 36
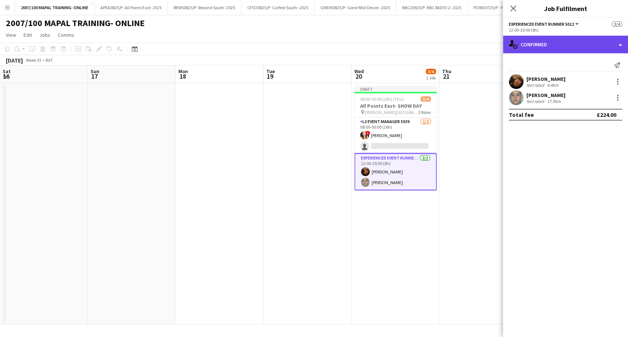
click at [566, 48] on div "single-neutral-actions-check-2 Confirmed" at bounding box center [565, 45] width 125 height 18
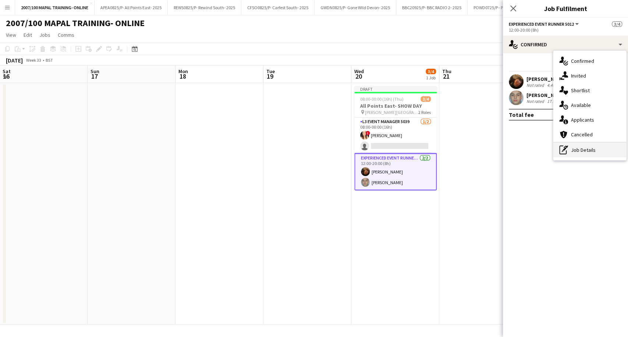
click at [581, 154] on div "pen-write Job Details" at bounding box center [589, 150] width 73 height 15
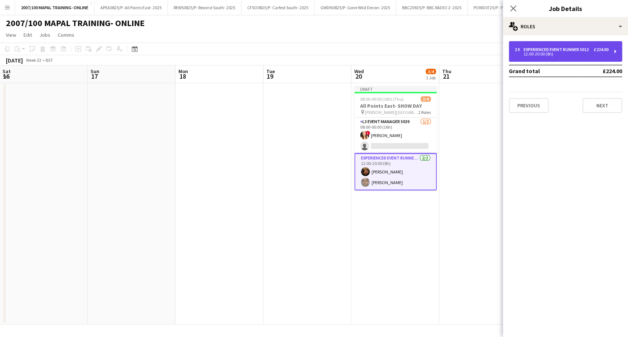
click at [551, 56] on div "12:00-20:00 (8h)" at bounding box center [561, 54] width 94 height 4
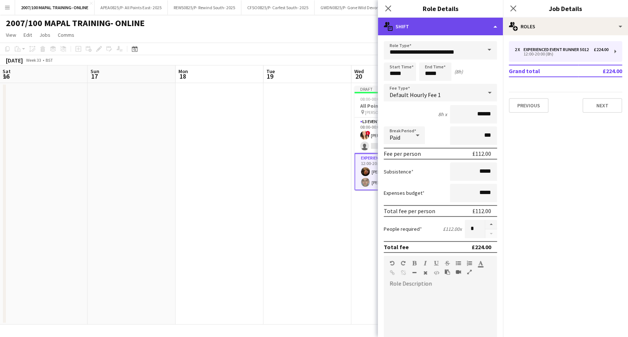
drag, startPoint x: 461, startPoint y: 20, endPoint x: 461, endPoint y: 25, distance: 5.1
click at [461, 21] on div "multiple-actions-text Shift" at bounding box center [440, 27] width 125 height 18
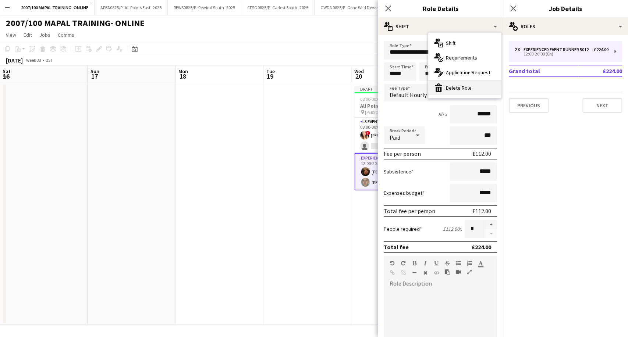
click at [461, 89] on div "bin-2 Delete Role" at bounding box center [464, 88] width 73 height 15
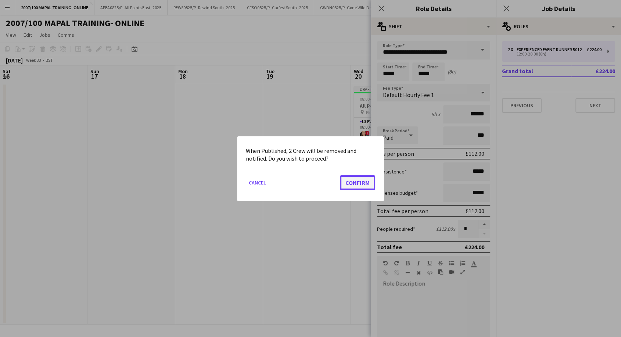
click at [364, 181] on button "Confirm" at bounding box center [357, 182] width 35 height 15
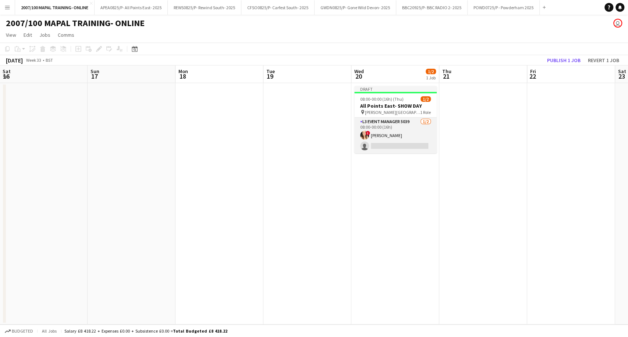
drag, startPoint x: 400, startPoint y: 133, endPoint x: 418, endPoint y: 133, distance: 17.6
click at [400, 133] on app-card-role "L3 Event Manager 5039 [DATE] 08:00-00:00 (16h) ! [PERSON_NAME] single-neutral-a…" at bounding box center [395, 136] width 82 height 36
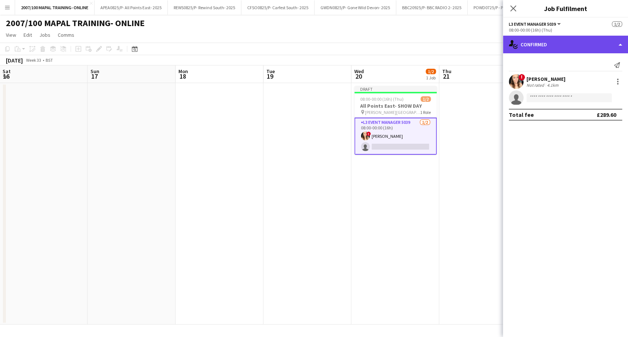
click at [597, 45] on div "single-neutral-actions-check-2 Confirmed" at bounding box center [565, 45] width 125 height 18
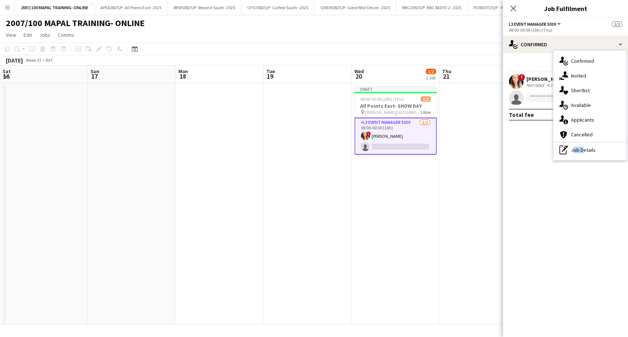
click at [579, 155] on div "pen-write Job Details" at bounding box center [589, 150] width 73 height 15
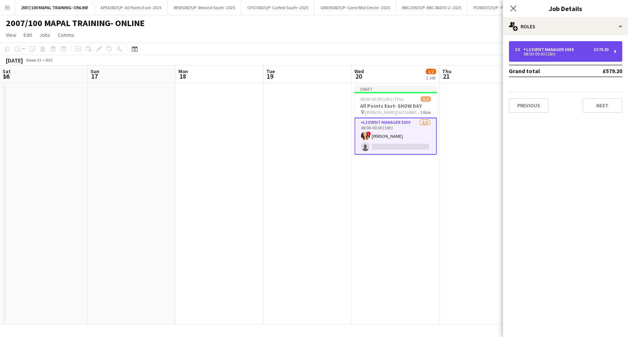
click at [598, 52] on div "08:00-00:00 (16h)" at bounding box center [561, 54] width 94 height 4
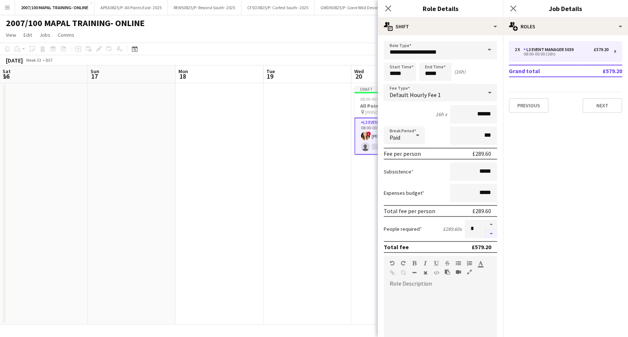
click at [485, 232] on button "button" at bounding box center [491, 233] width 12 height 9
type input "*"
click at [430, 73] on input "*****" at bounding box center [435, 72] width 32 height 18
type input "*****"
click at [318, 209] on app-date-cell at bounding box center [307, 204] width 88 height 242
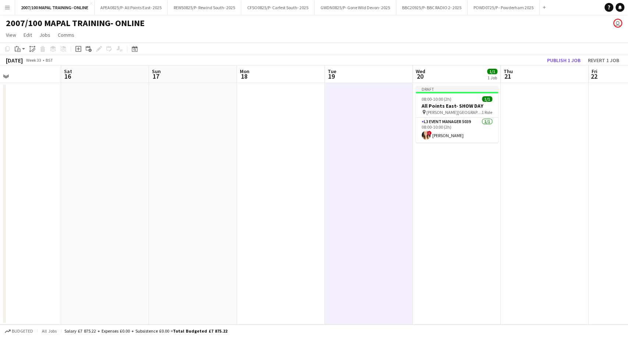
drag, startPoint x: 262, startPoint y: 213, endPoint x: 527, endPoint y: 214, distance: 264.7
click at [527, 214] on app-calendar-viewport "Wed 13 1/1 1 Job Thu 14 1/1 1 Job Fri 15 Sat 16 Sun 17 Mon 18 Tue 19 Wed 20 1/1…" at bounding box center [314, 194] width 628 height 259
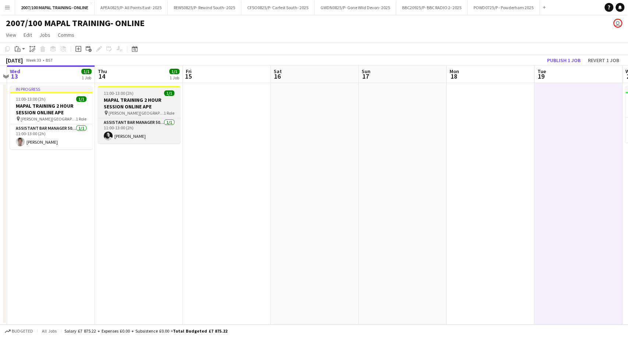
click at [152, 106] on h3 "MAPAL TRAINING 2 HOUR SESSION ONLINE APE" at bounding box center [139, 103] width 82 height 13
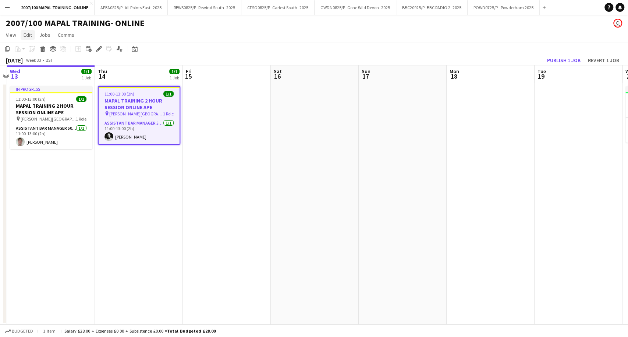
click at [35, 36] on link "Edit" at bounding box center [28, 35] width 14 height 10
click at [137, 94] on div "11:00-13:00 (2h) 1/1" at bounding box center [139, 94] width 81 height 6
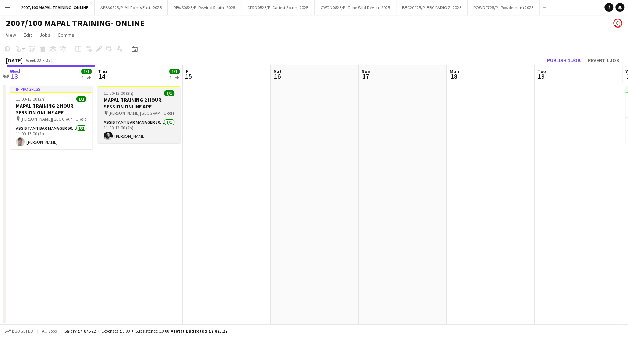
click at [114, 100] on h3 "MAPAL TRAINING 2 HOUR SESSION ONLINE APE" at bounding box center [139, 103] width 82 height 13
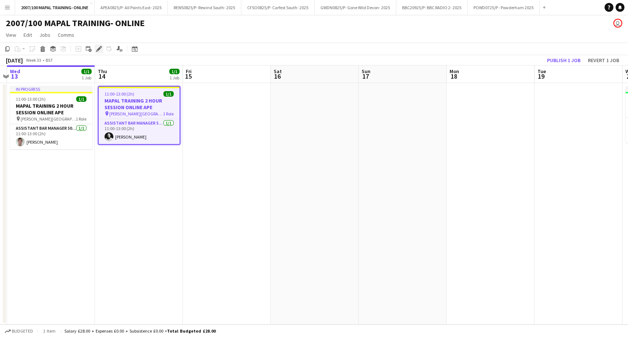
click at [100, 49] on icon at bounding box center [99, 49] width 4 height 4
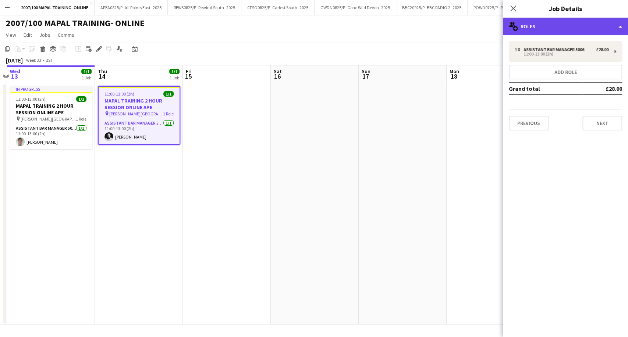
click at [600, 29] on div "multiple-users-add Roles" at bounding box center [565, 27] width 125 height 18
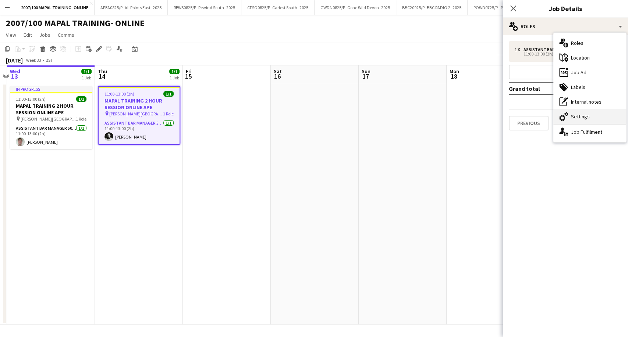
click at [578, 117] on div "cog-double-3 Settings" at bounding box center [589, 116] width 73 height 15
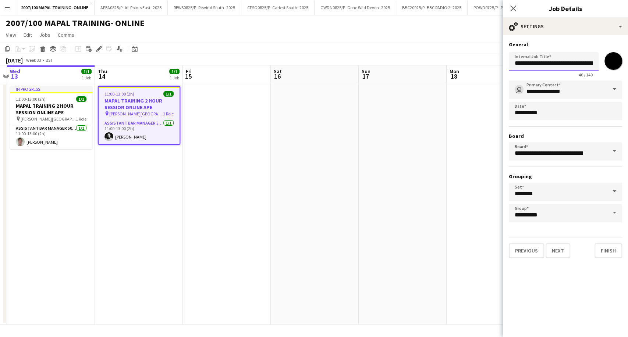
click at [529, 66] on input "**********" at bounding box center [553, 61] width 90 height 18
click at [442, 131] on app-date-cell at bounding box center [402, 204] width 88 height 242
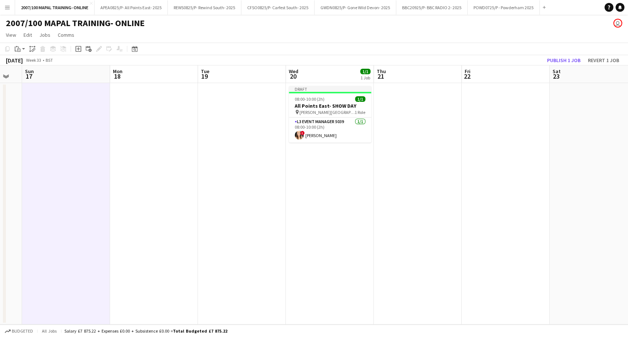
drag, startPoint x: 511, startPoint y: 204, endPoint x: 175, endPoint y: 219, distance: 336.4
click at [175, 220] on app-calendar-viewport "Wed 13 1/1 1 Job Thu 14 1/1 1 Job Fri 15 Sat 16 Sun 17 Mon 18 Tue 19 Wed 20 1/1…" at bounding box center [314, 194] width 628 height 259
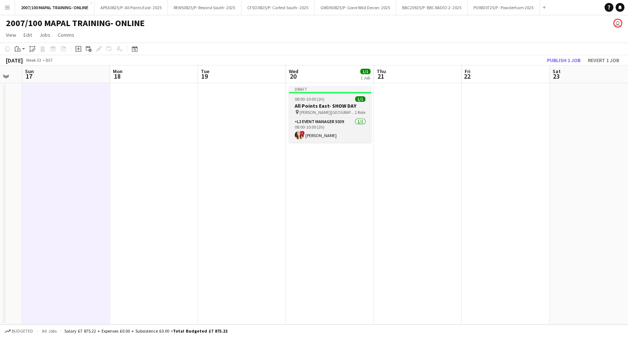
click at [310, 105] on h3 "All Points East- SHOW DAY" at bounding box center [330, 106] width 82 height 7
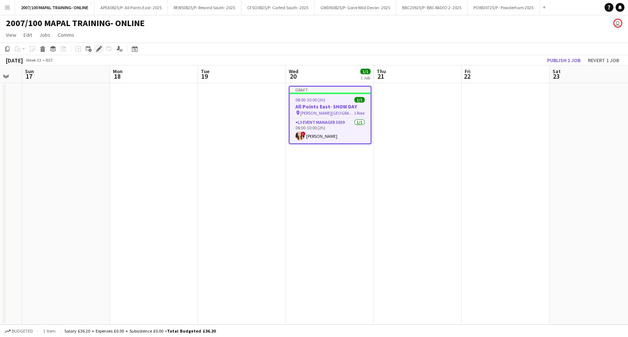
click at [101, 49] on icon "Edit" at bounding box center [99, 49] width 6 height 6
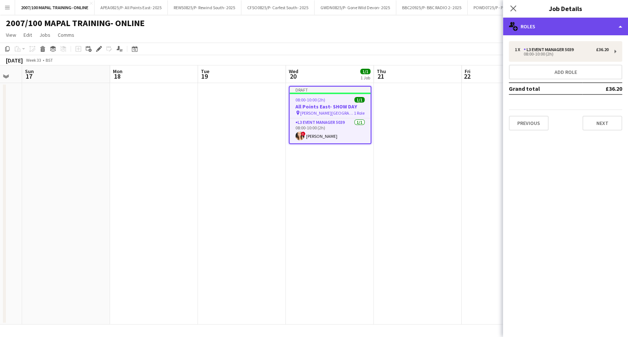
click at [567, 26] on div "multiple-users-add Roles" at bounding box center [565, 27] width 125 height 18
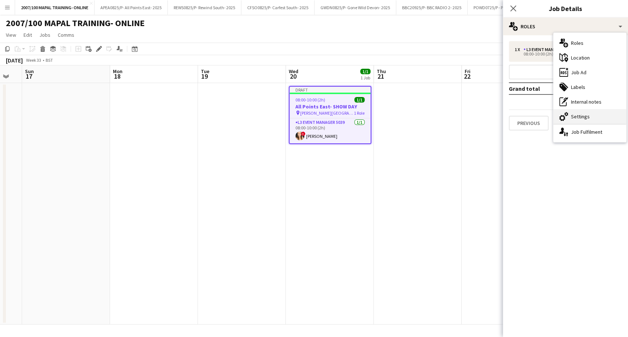
click at [584, 118] on div "cog-double-3 Settings" at bounding box center [589, 116] width 73 height 15
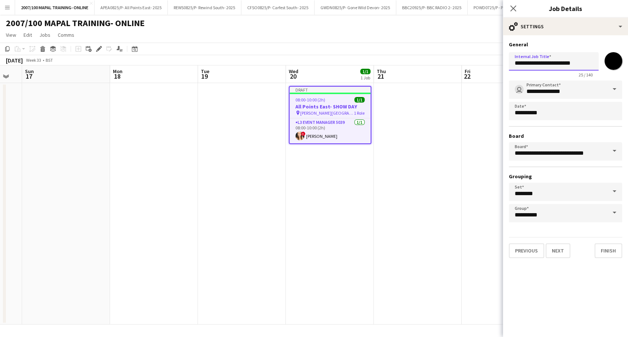
click at [551, 66] on input "**********" at bounding box center [553, 61] width 90 height 18
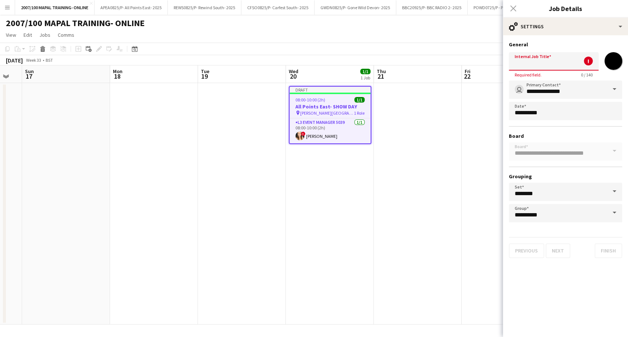
paste input "**********"
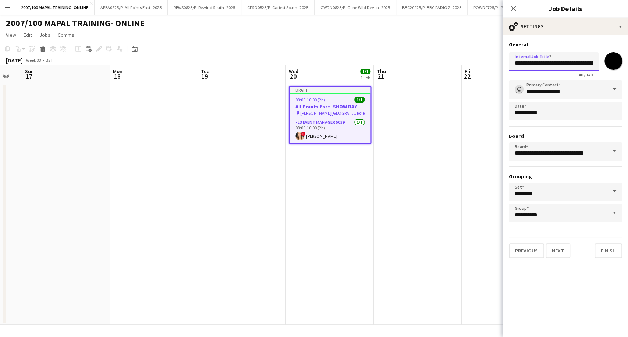
scroll to position [0, 38]
type input "**********"
click at [425, 245] on app-date-cell at bounding box center [418, 204] width 88 height 242
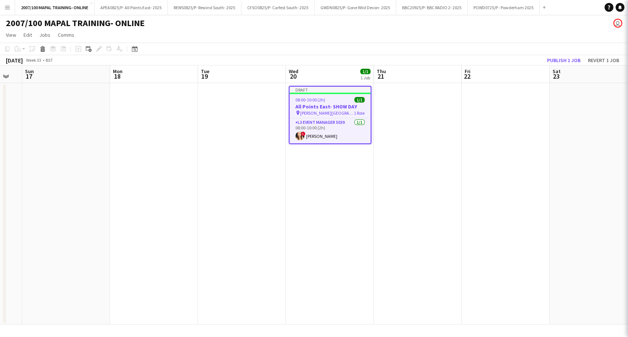
scroll to position [0, 0]
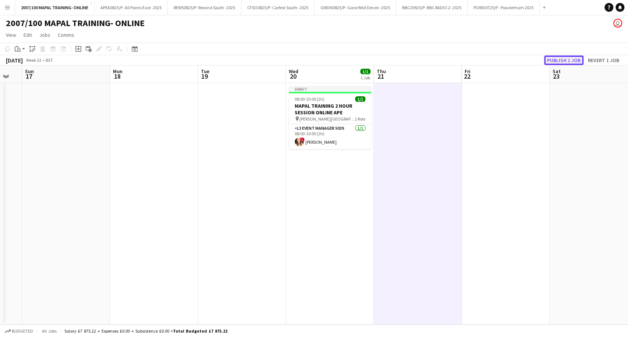
click at [579, 60] on button "Publish 1 job" at bounding box center [563, 61] width 39 height 10
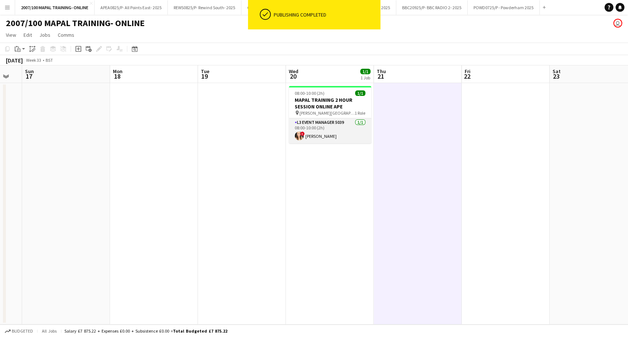
click at [340, 129] on app-card-role "L3 Event Manager 5039 [DATE] 08:00-10:00 (2h) ! [PERSON_NAME]" at bounding box center [330, 130] width 82 height 25
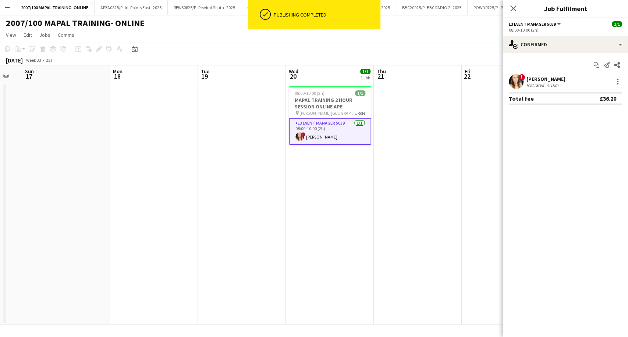
click at [556, 80] on div "[PERSON_NAME]" at bounding box center [545, 79] width 39 height 7
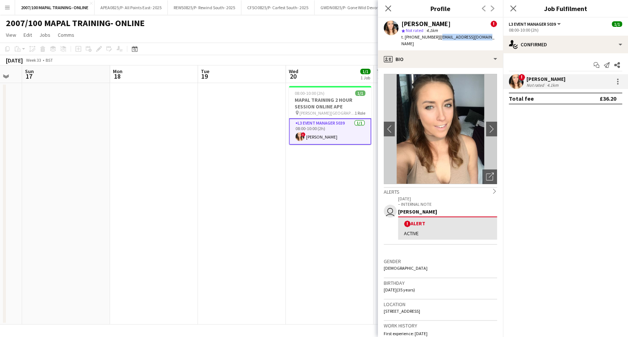
drag, startPoint x: 482, startPoint y: 36, endPoint x: 436, endPoint y: 35, distance: 46.3
click at [436, 35] on div "[PERSON_NAME] ! star Not rated 4.1km t. [PHONE_NUMBER] | [EMAIL_ADDRESS][DOMAIN…" at bounding box center [440, 34] width 125 height 33
copy span "[EMAIL_ADDRESS][DOMAIN_NAME]"
